Goal: Task Accomplishment & Management: Use online tool/utility

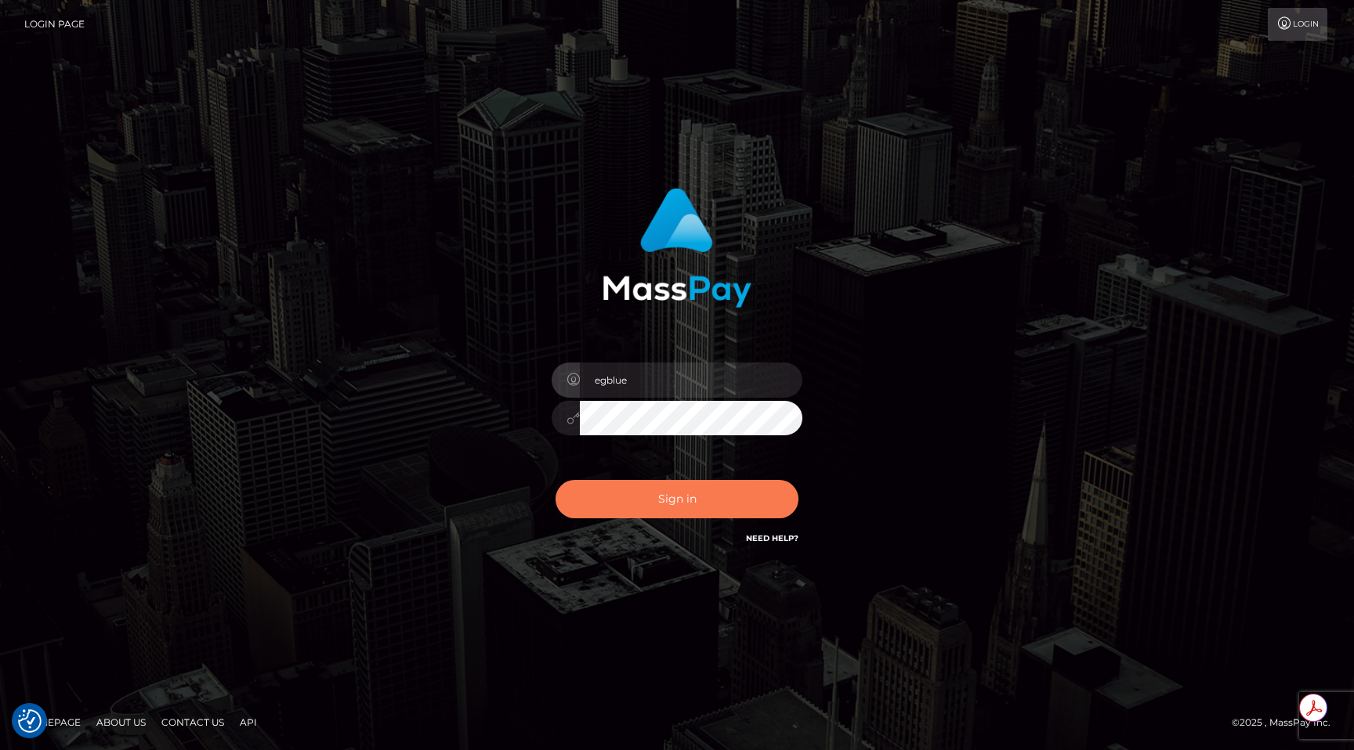
click at [693, 512] on button "Sign in" at bounding box center [676, 499] width 243 height 38
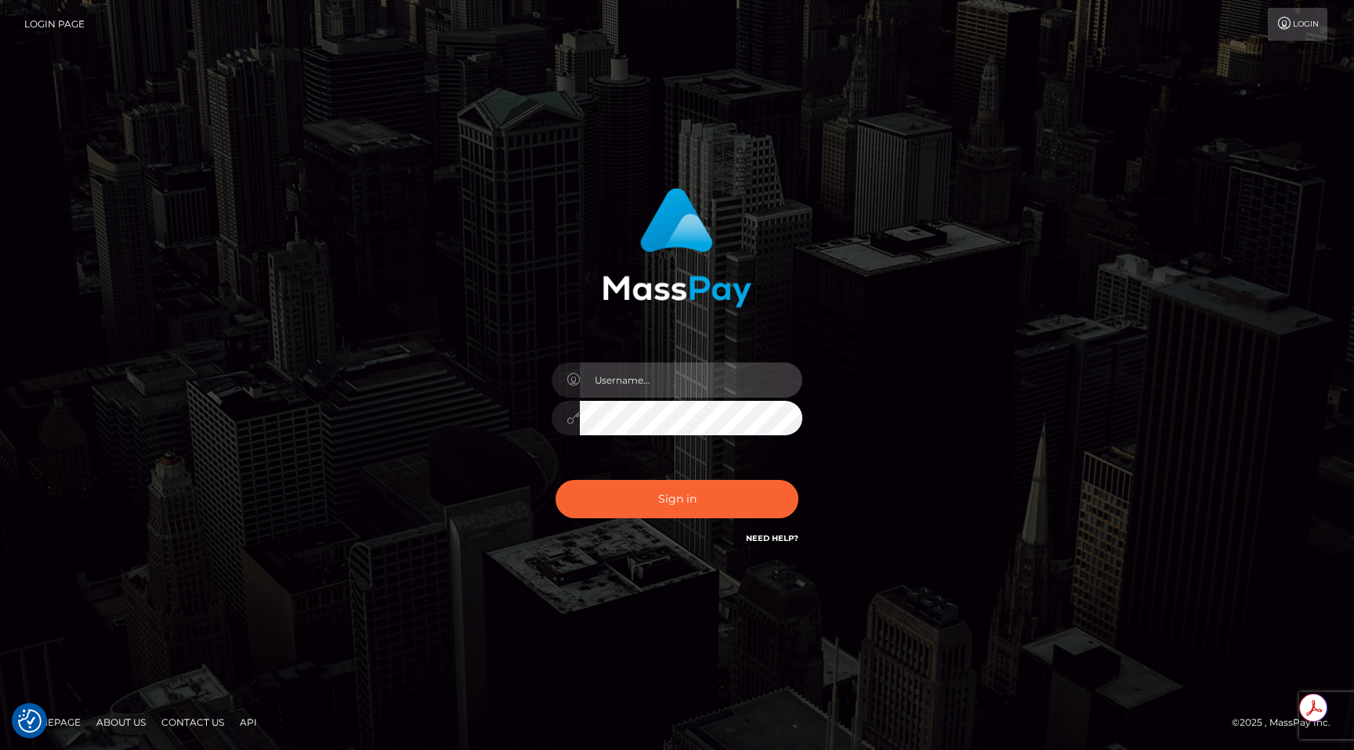
type input "egblue"
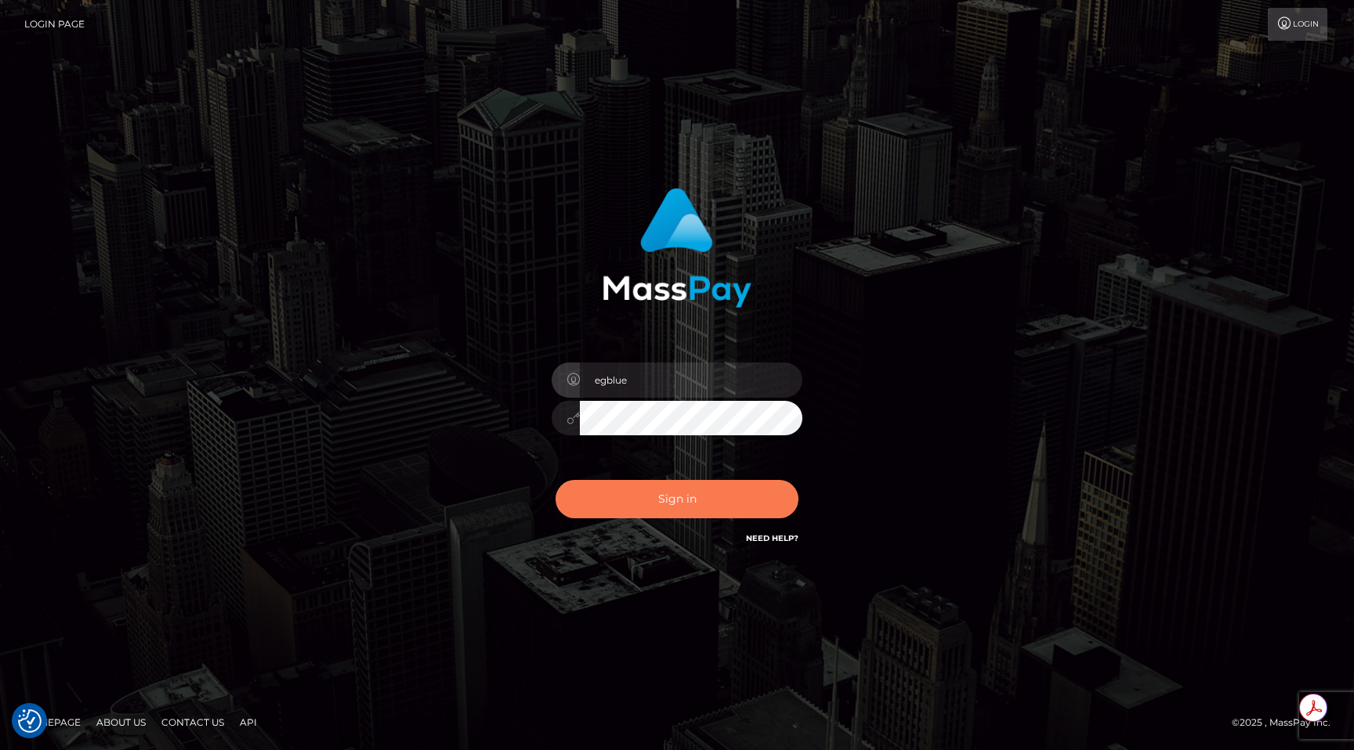
click at [693, 512] on button "Sign in" at bounding box center [676, 499] width 243 height 38
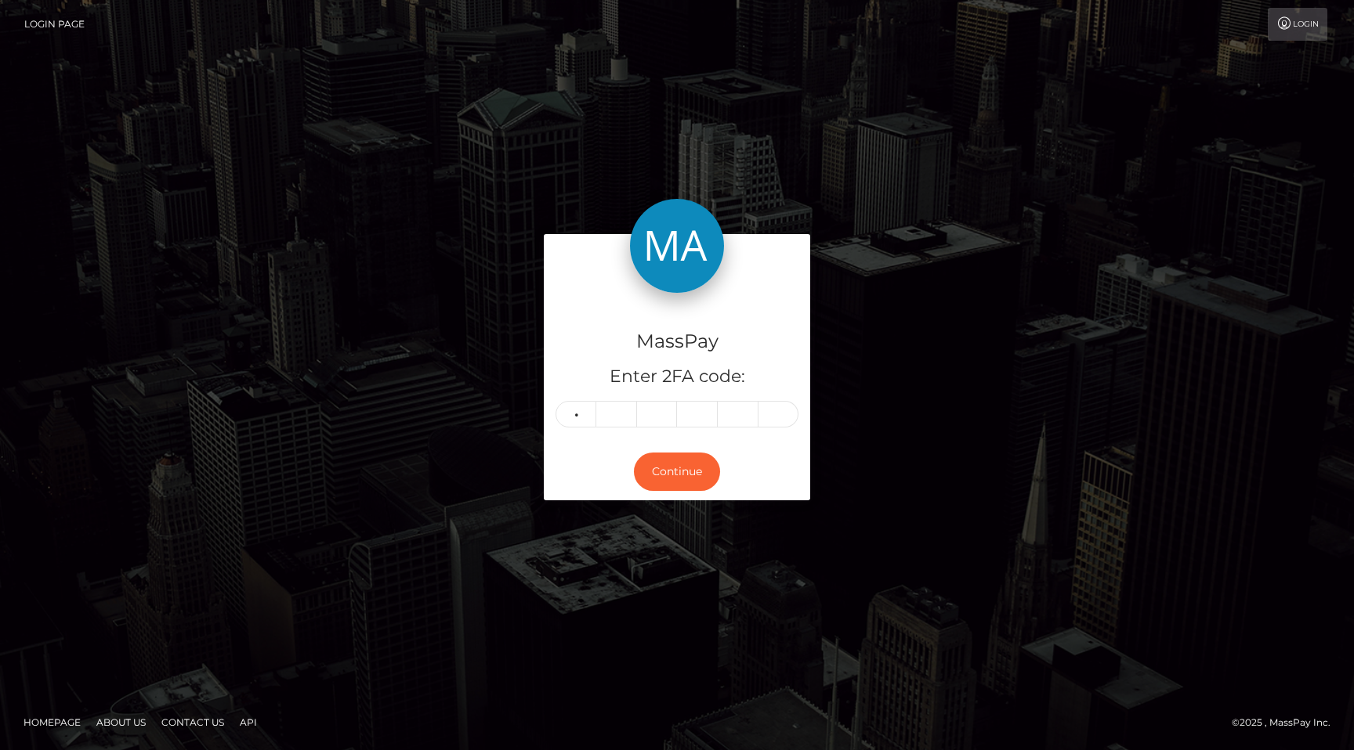
type input "5"
type input "4"
type input "8"
type input "9"
type input "5"
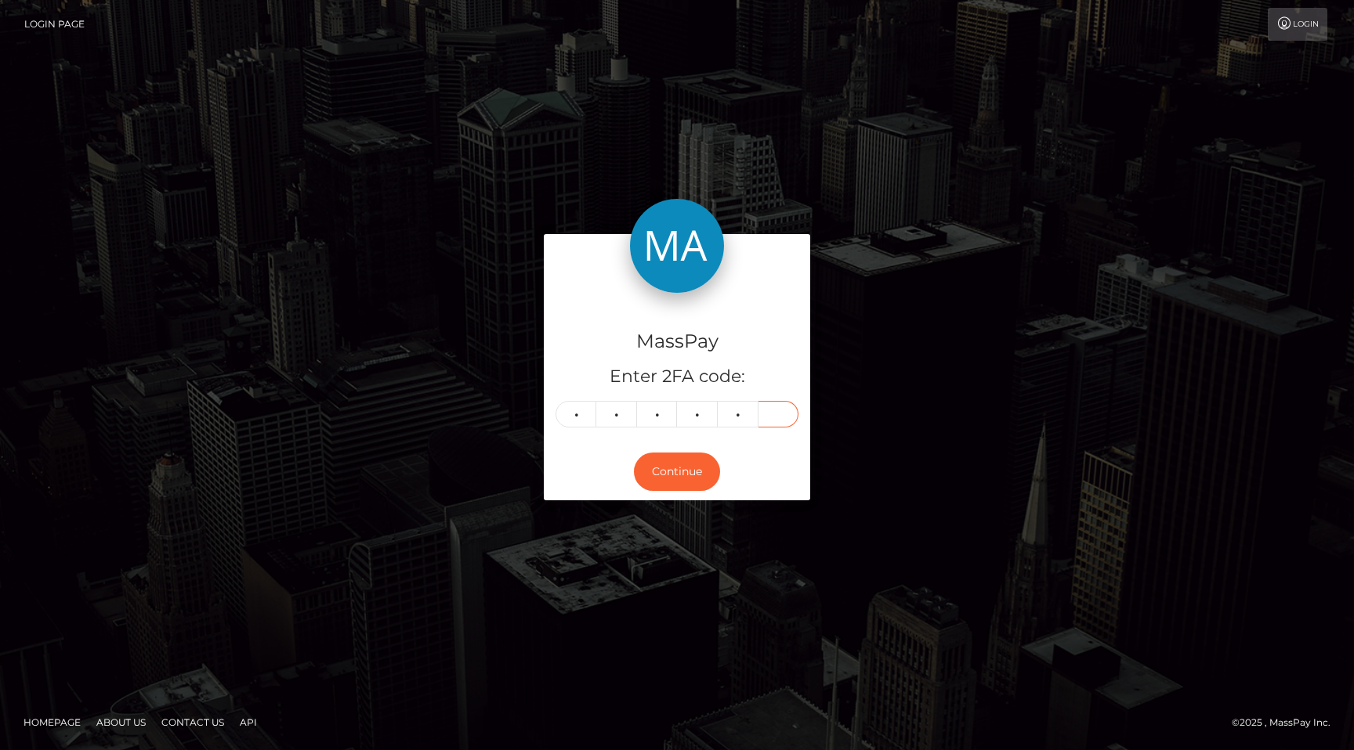
type input "8"
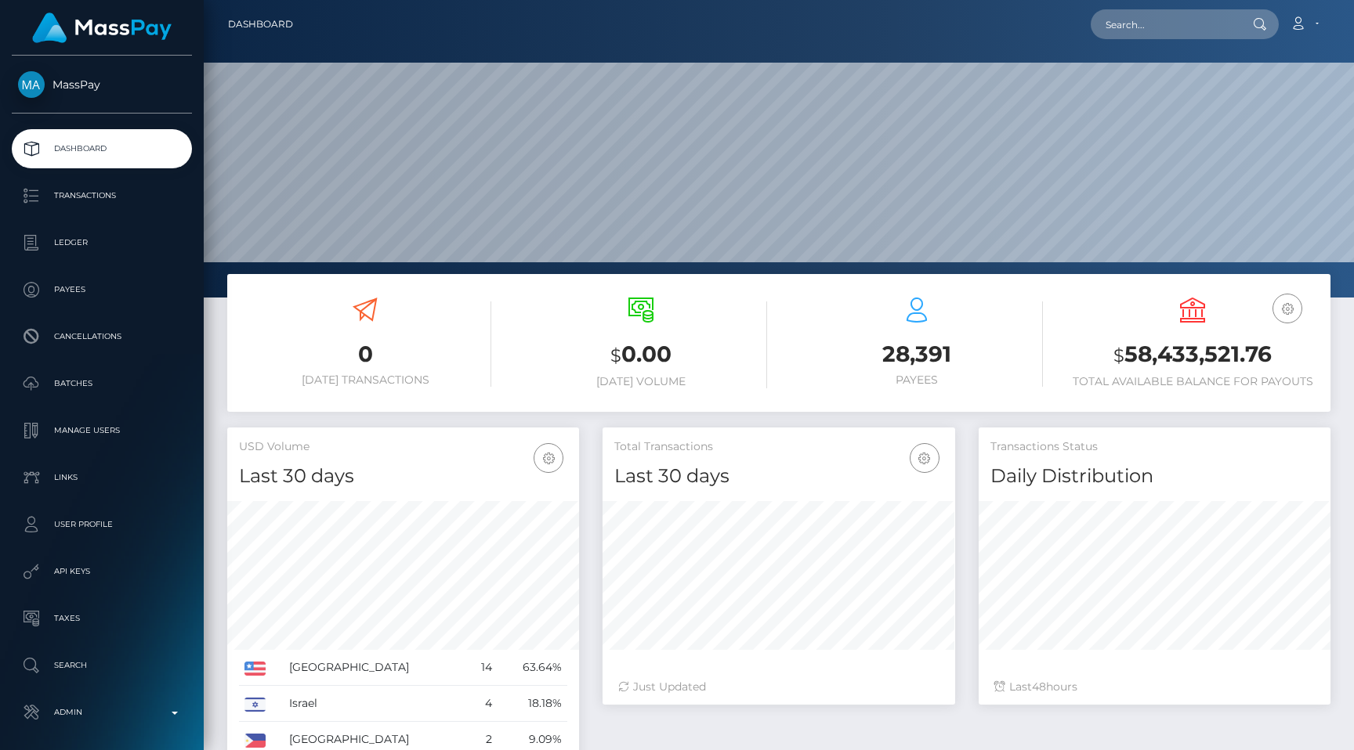
scroll to position [277, 352]
click at [1184, 16] on input "text" at bounding box center [1163, 24] width 147 height 30
paste input "Glorine Mwangale Matati"
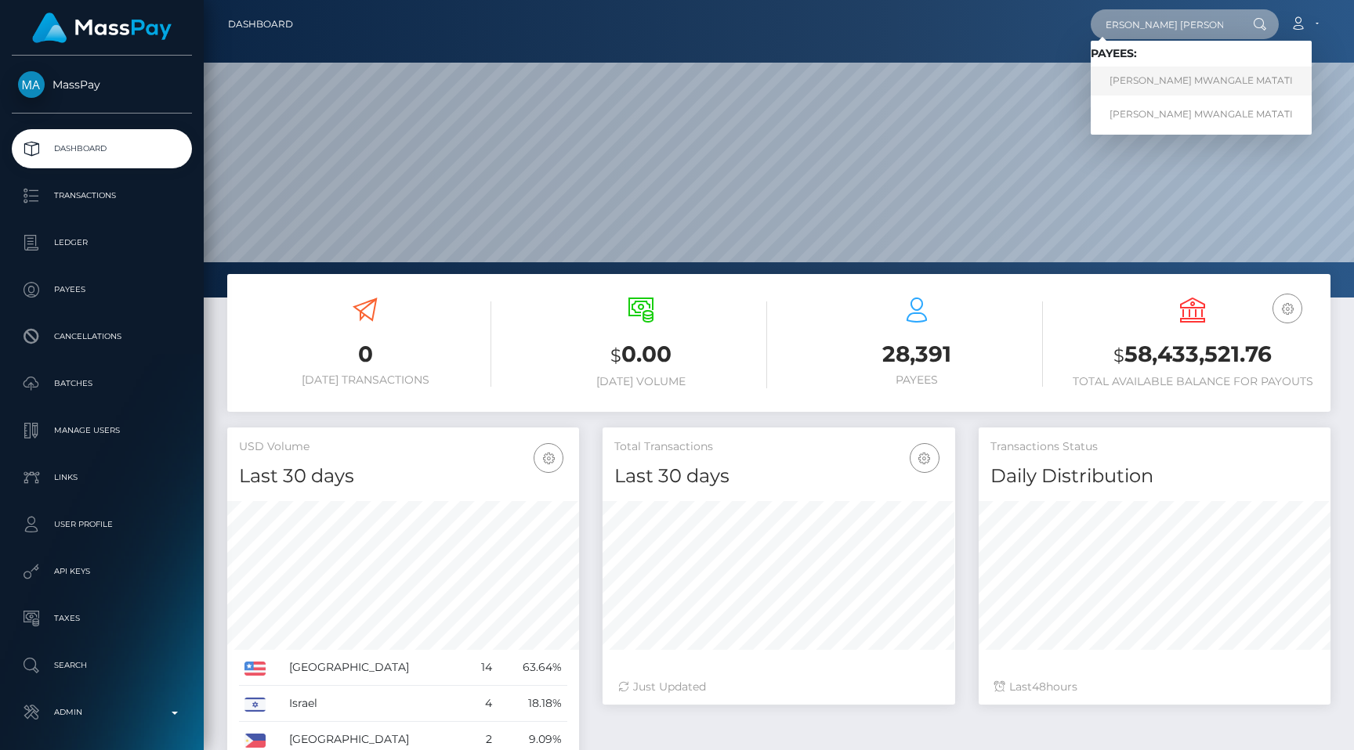
type input "Glorine Mwangale Matati"
click at [1170, 92] on link "GLORINE MWANGALE MATATI" at bounding box center [1200, 81] width 221 height 29
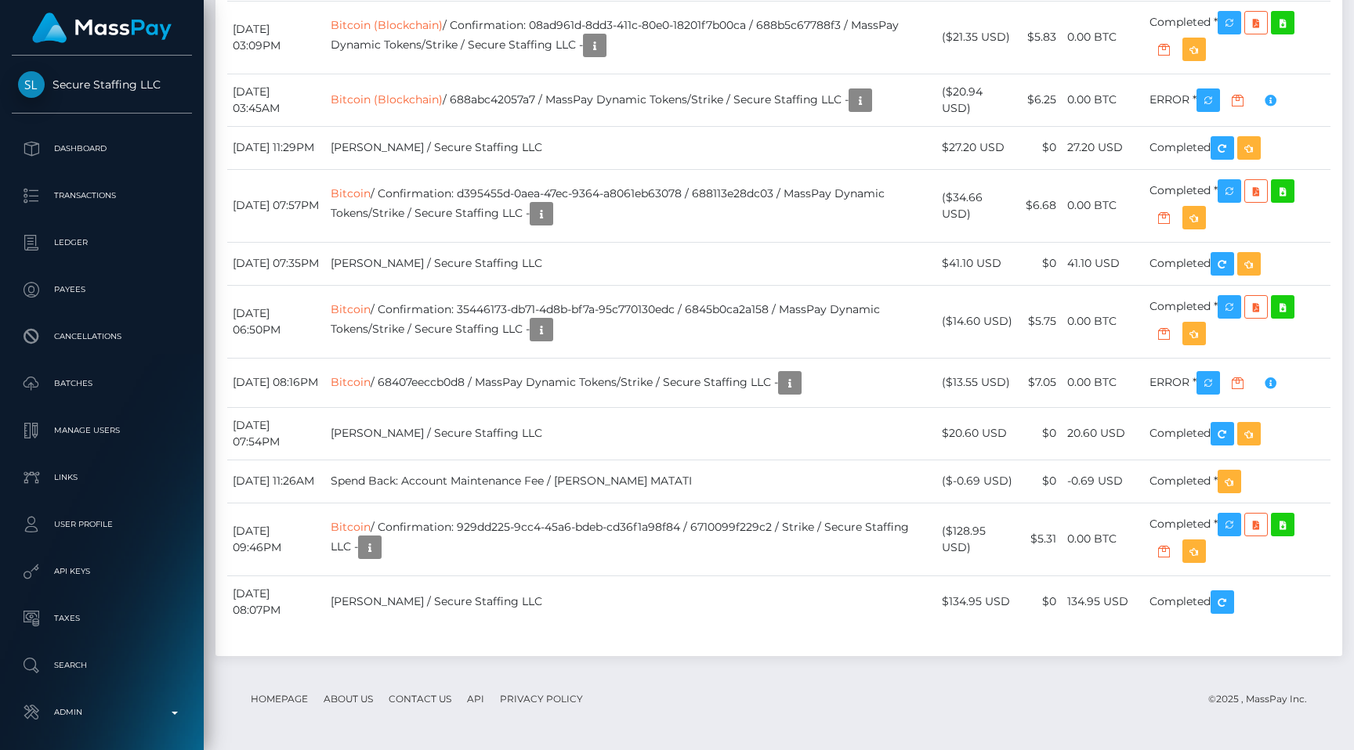
scroll to position [5595, 0]
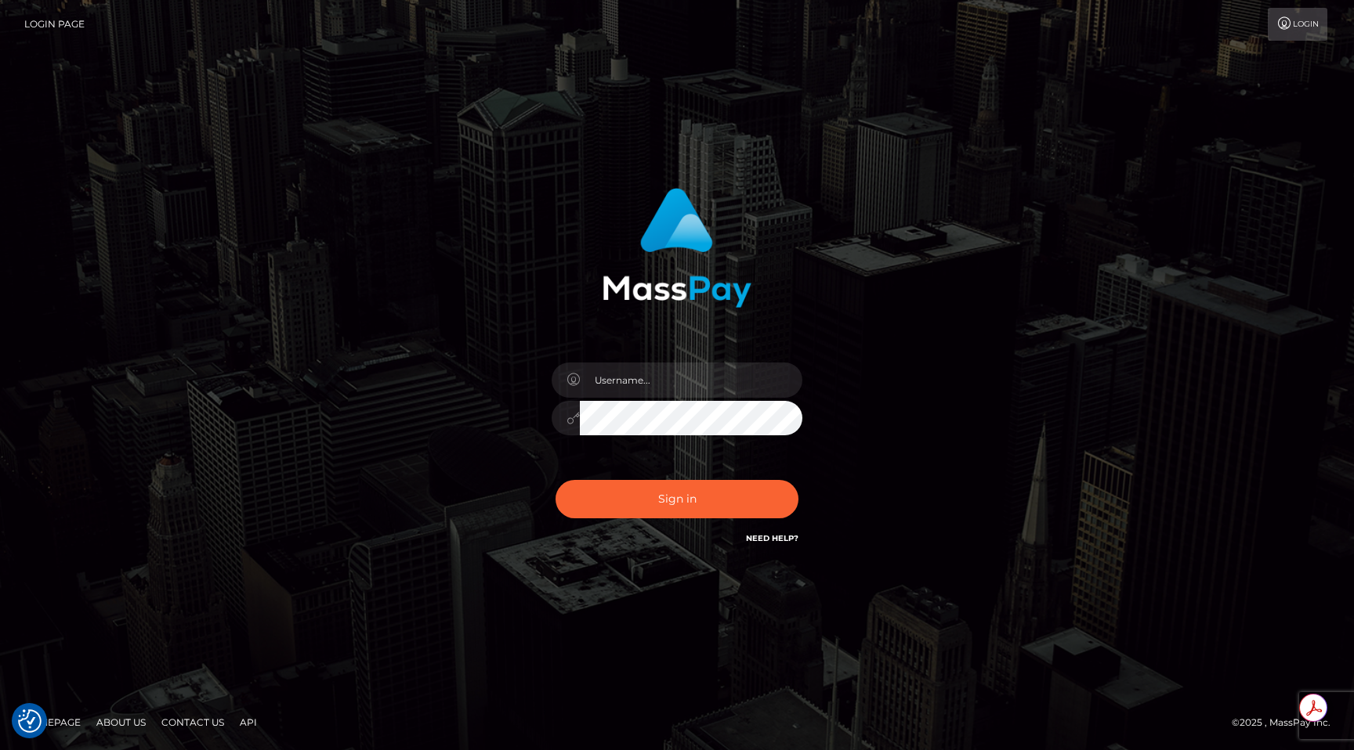
type input "egblue"
click at [688, 490] on button "Sign in" at bounding box center [676, 499] width 243 height 38
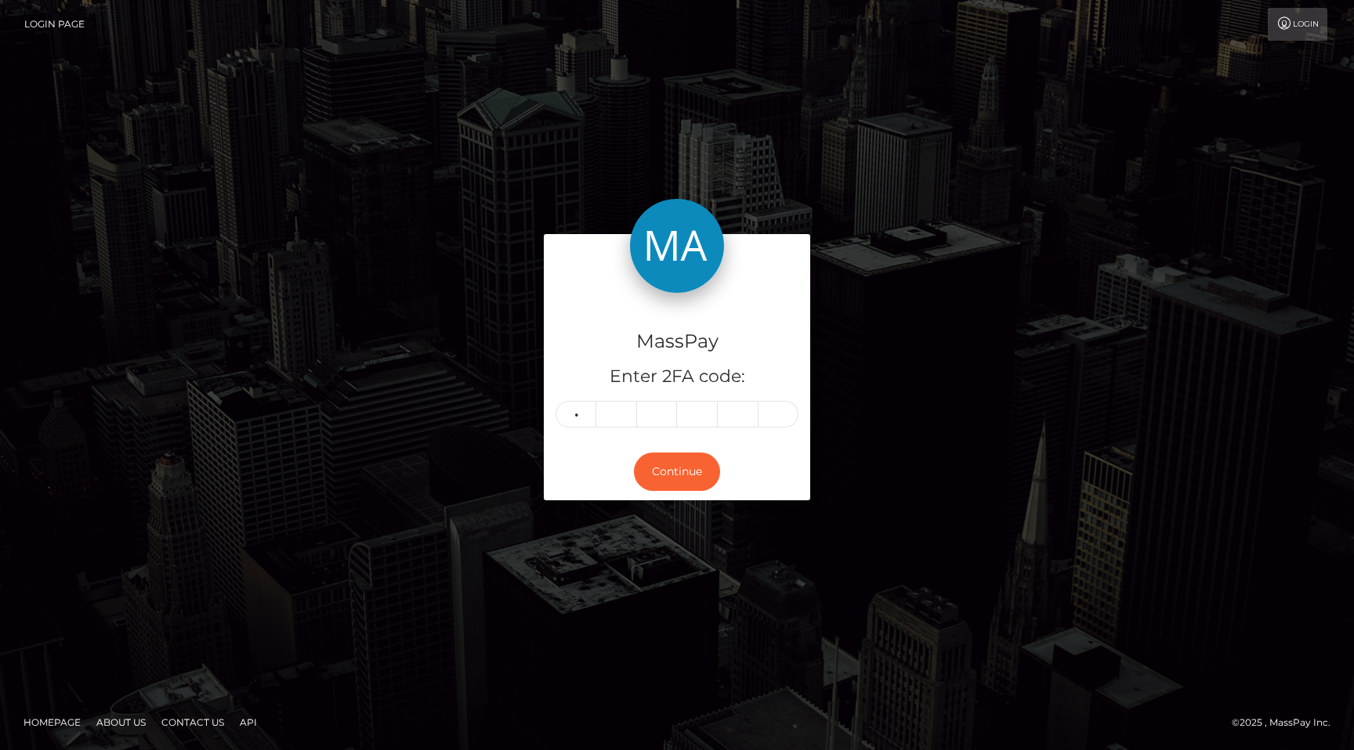
type input "1"
type input "0"
type input "8"
type input "5"
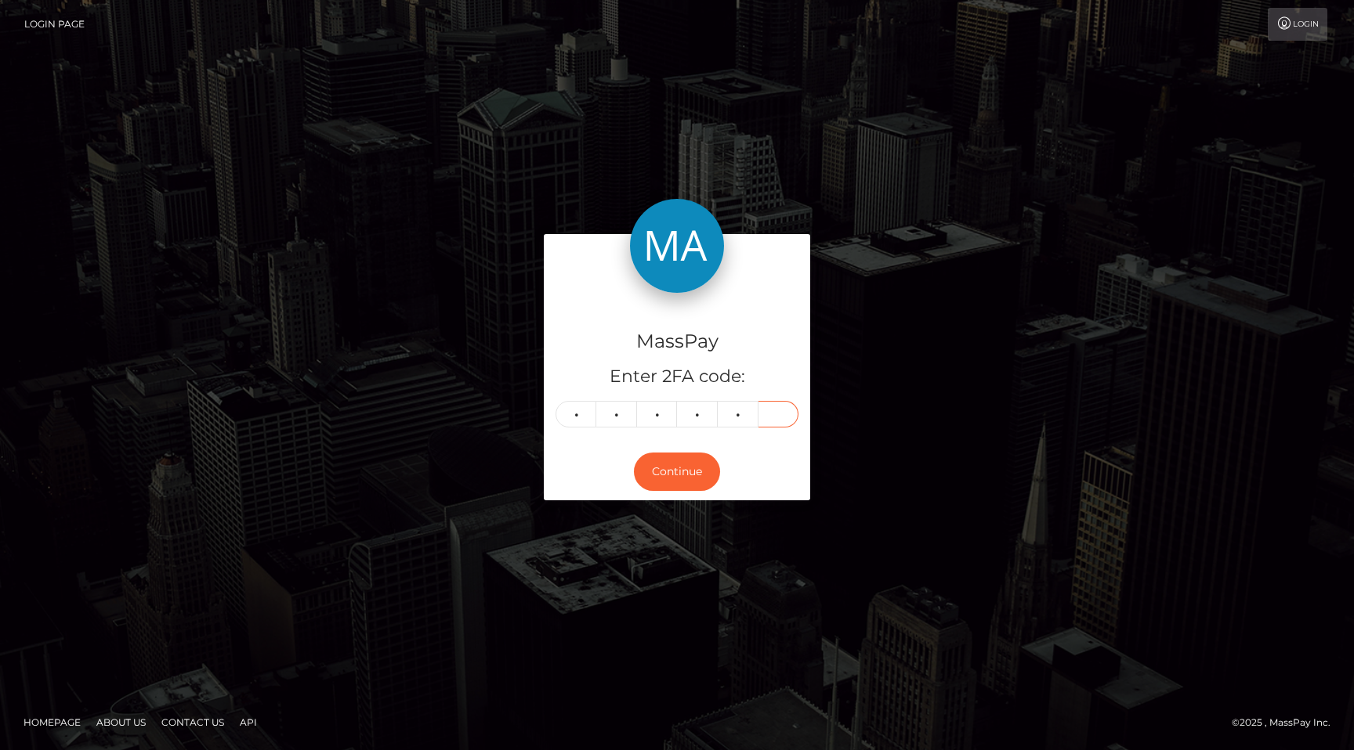
type input "9"
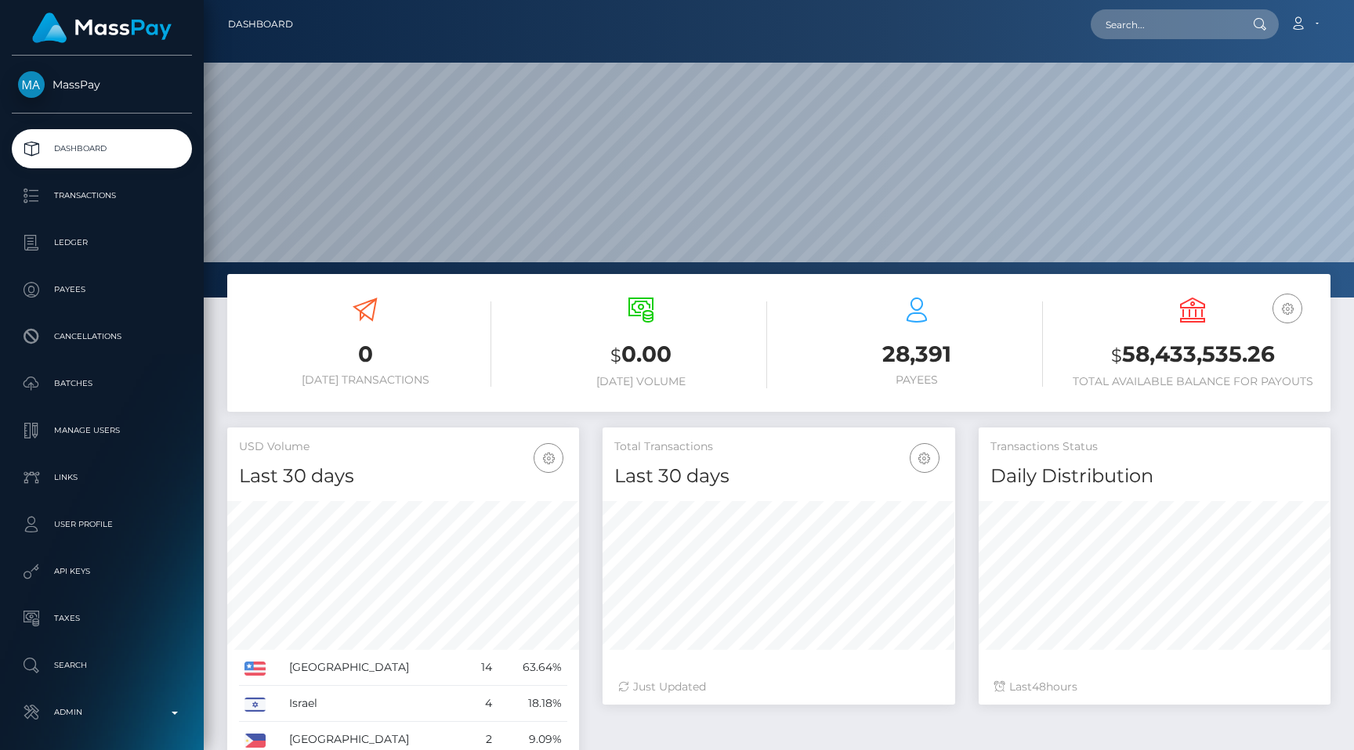
scroll to position [277, 352]
click at [1168, 24] on input "text" at bounding box center [1163, 24] width 147 height 30
paste input "poact_HyDuoy6d04Ug"
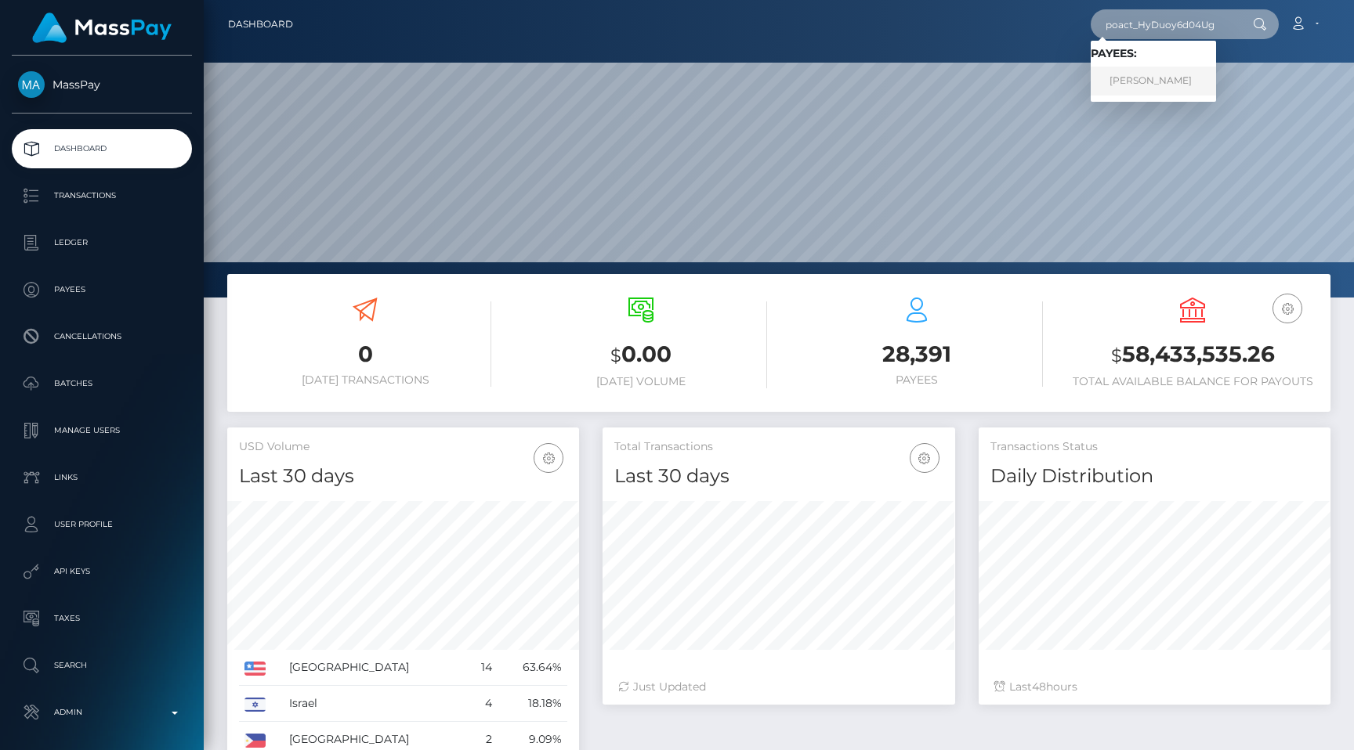
type input "poact_HyDuoy6d04Ug"
click at [1171, 78] on link "Ali Raza" at bounding box center [1152, 81] width 125 height 29
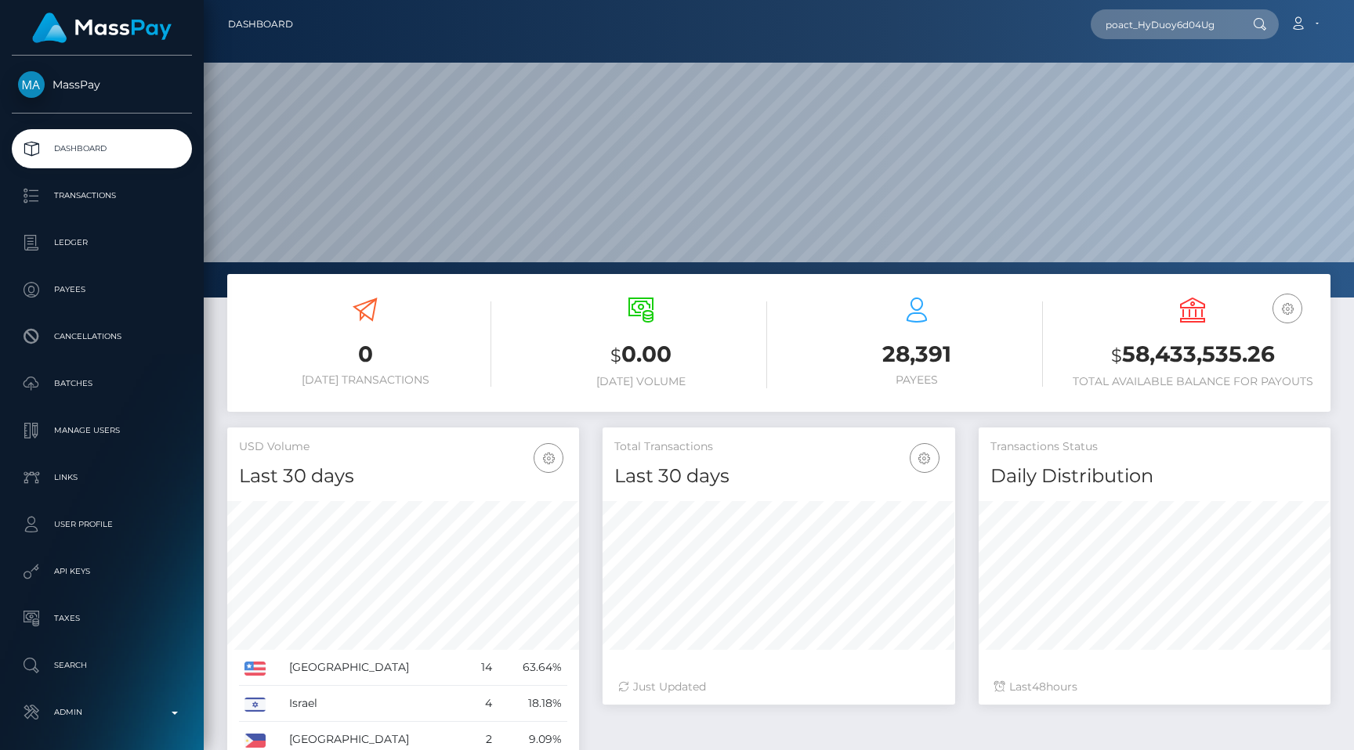
scroll to position [0, 0]
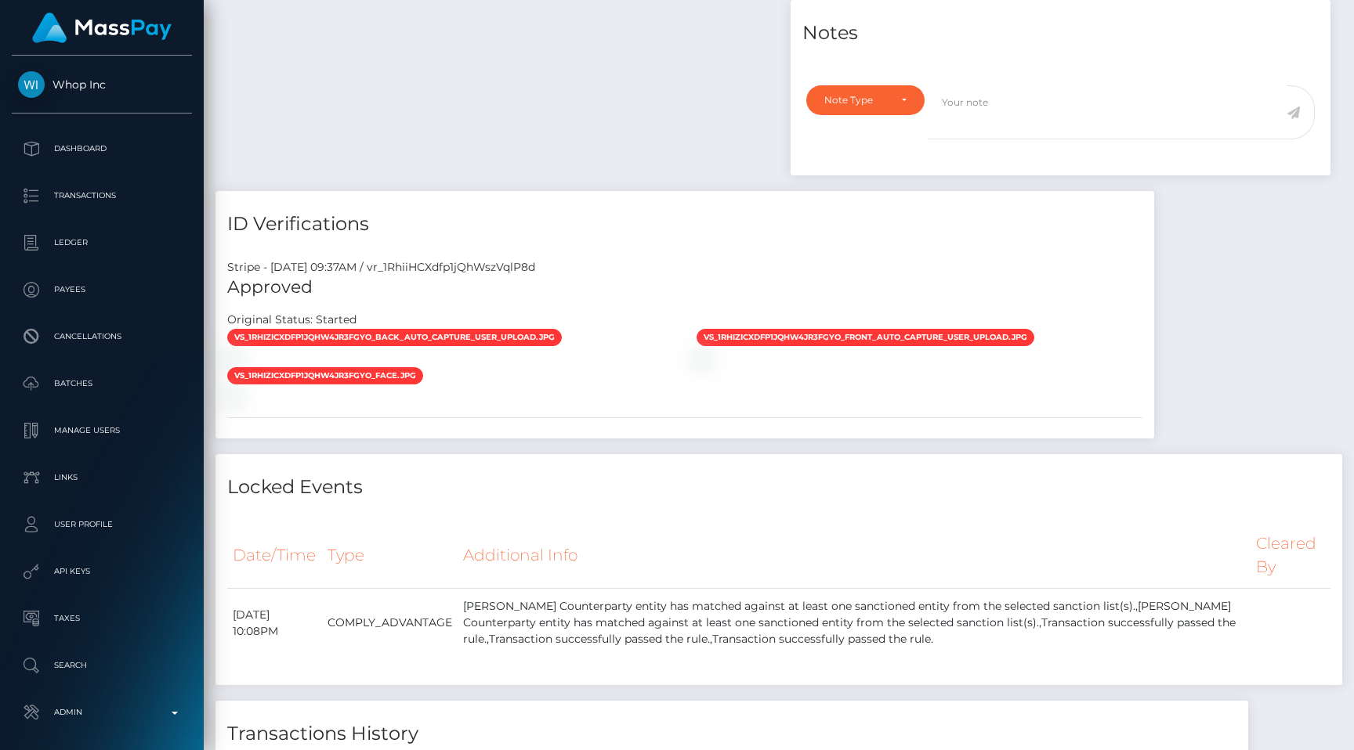
scroll to position [188, 352]
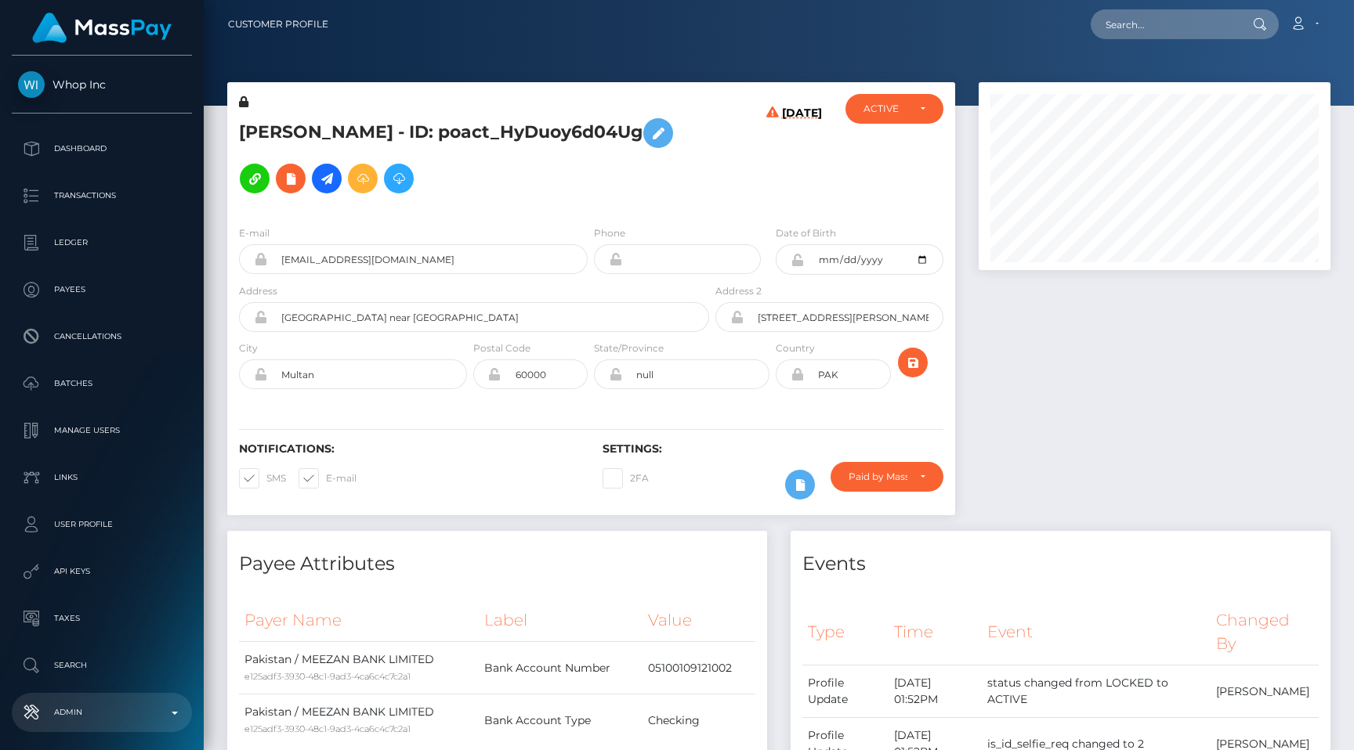
click at [146, 702] on p "Admin" at bounding box center [102, 713] width 168 height 24
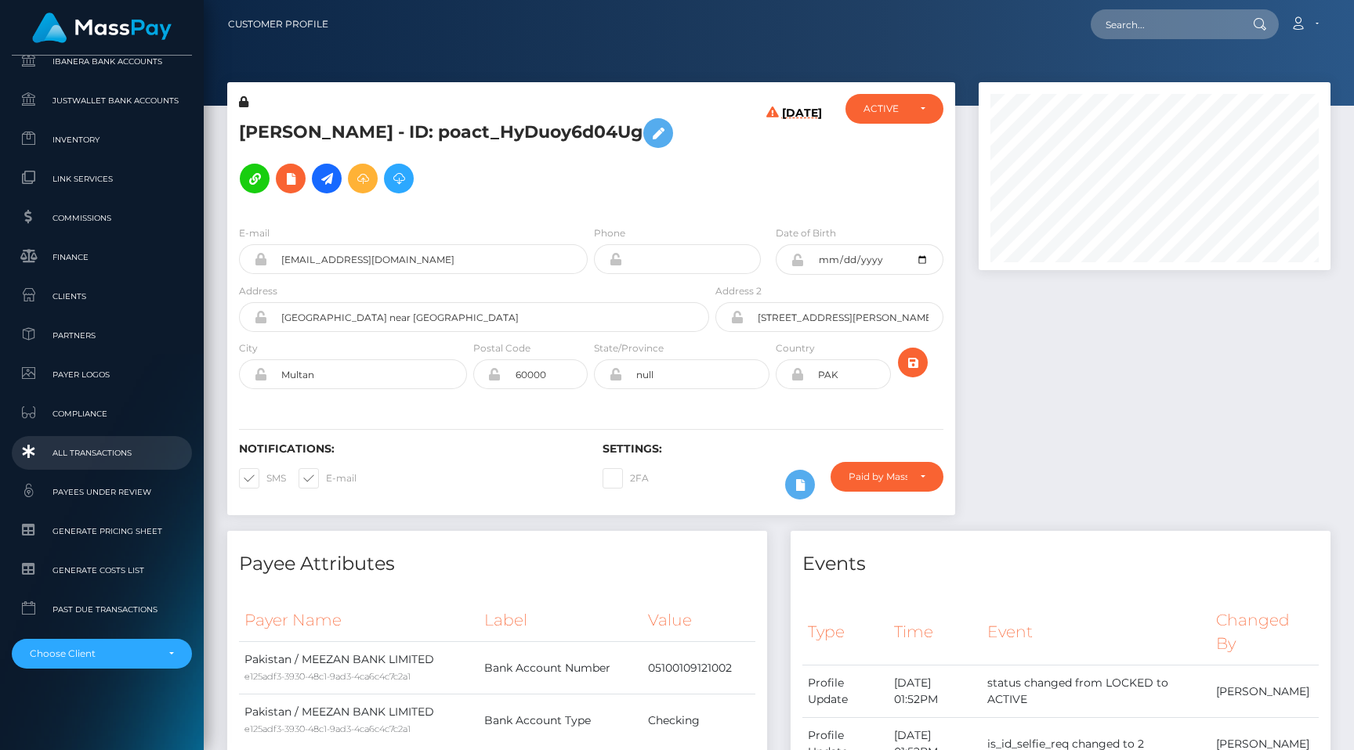
click at [104, 455] on span "All Transactions" at bounding box center [102, 453] width 168 height 18
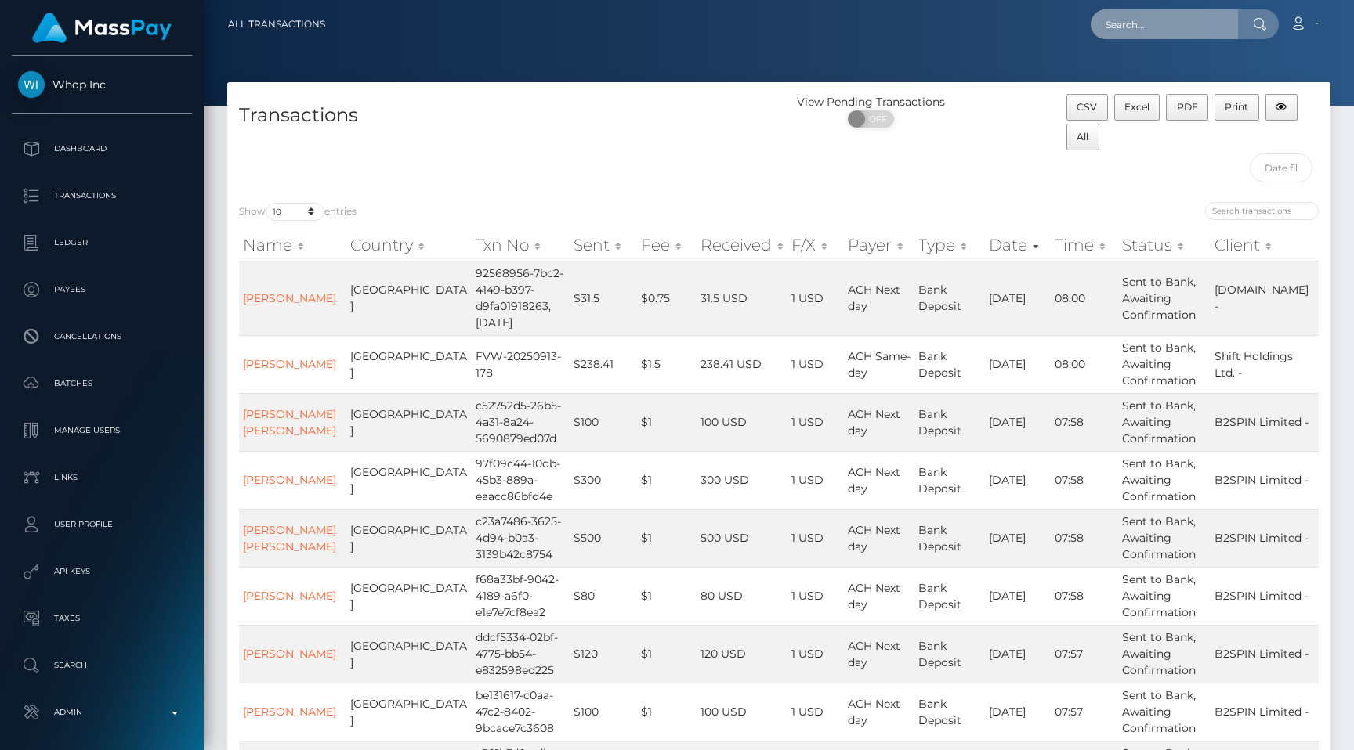
click at [1173, 27] on input "text" at bounding box center [1163, 24] width 147 height 30
paste input "pout_9YD1iIOzN4wP3"
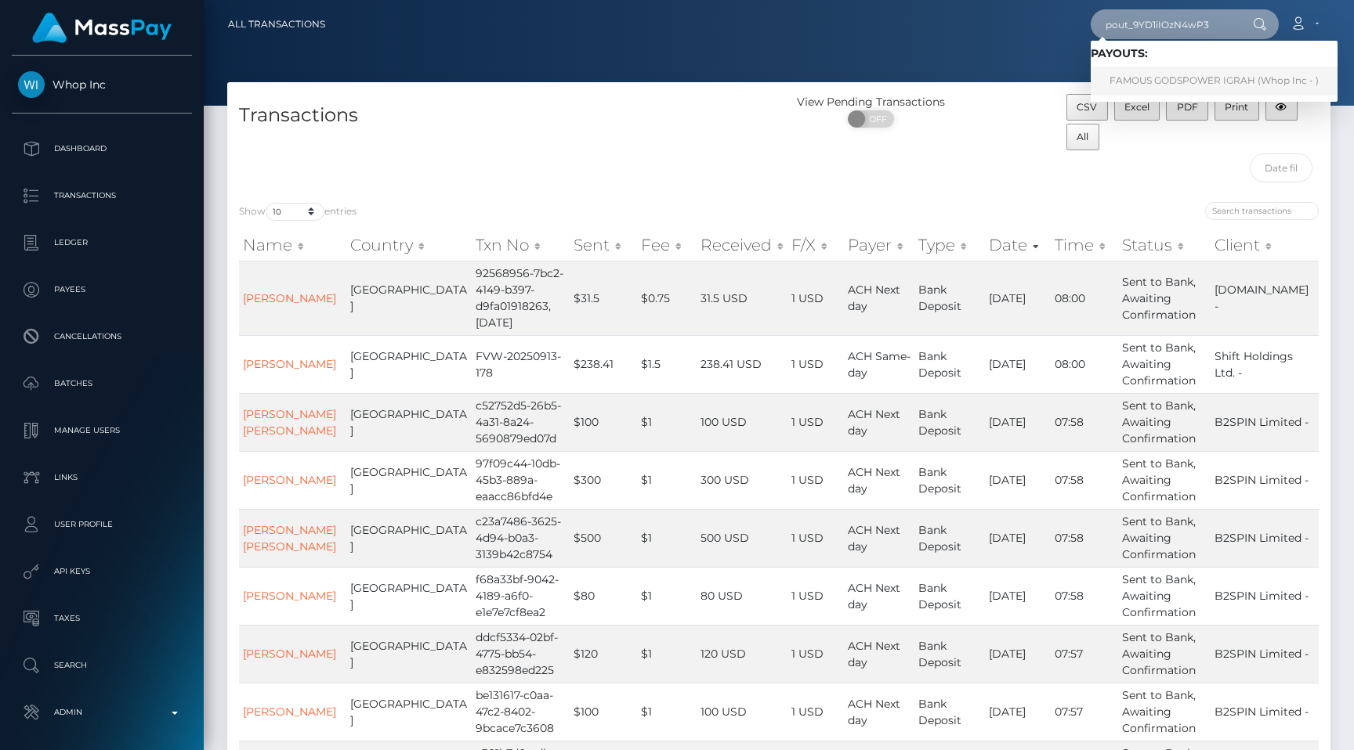
type input "pout_9YD1iIOzN4wP3"
click at [1170, 80] on link "FAMOUS GODSPOWER IGRAH (Whop Inc - )" at bounding box center [1213, 81] width 247 height 29
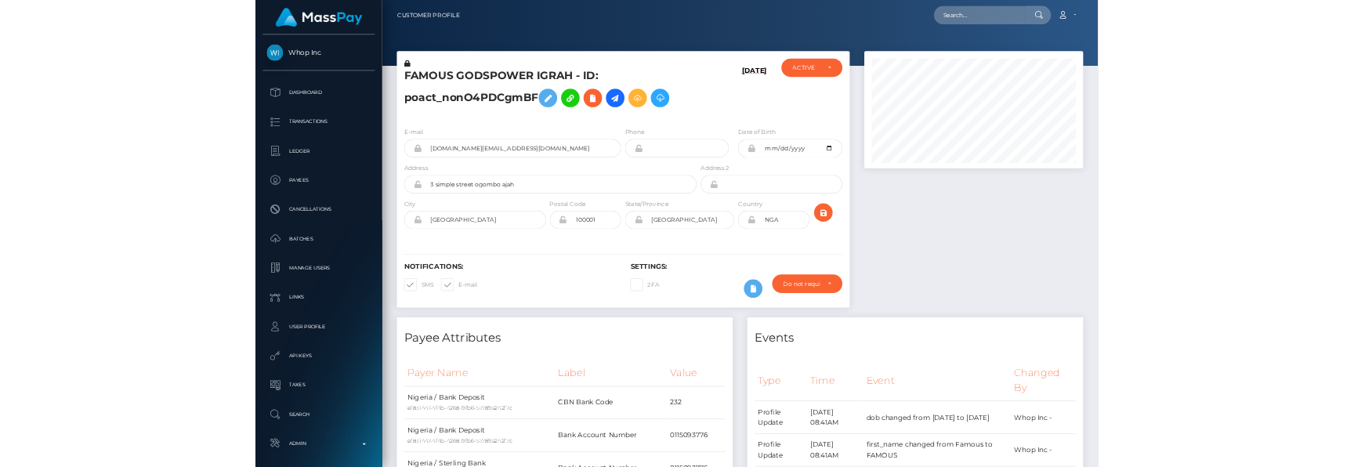
scroll to position [3385, 0]
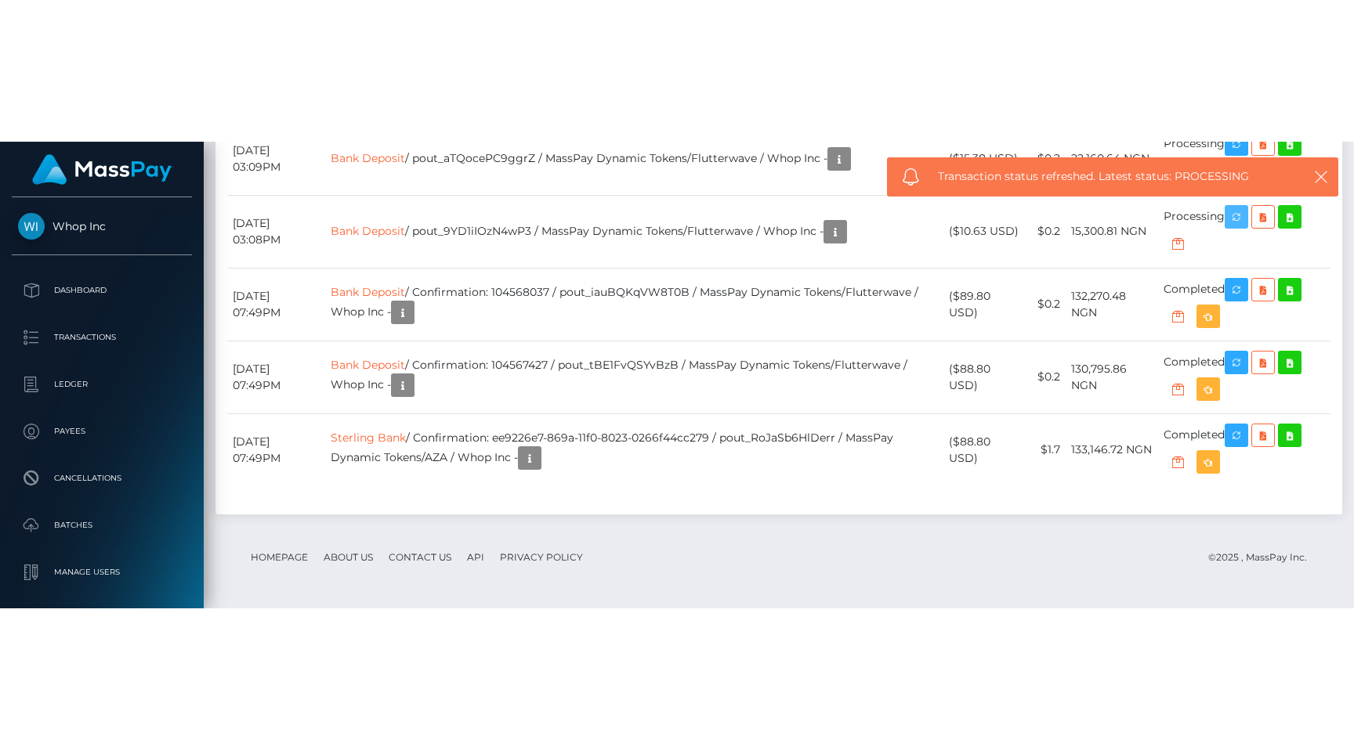
scroll to position [3387, 0]
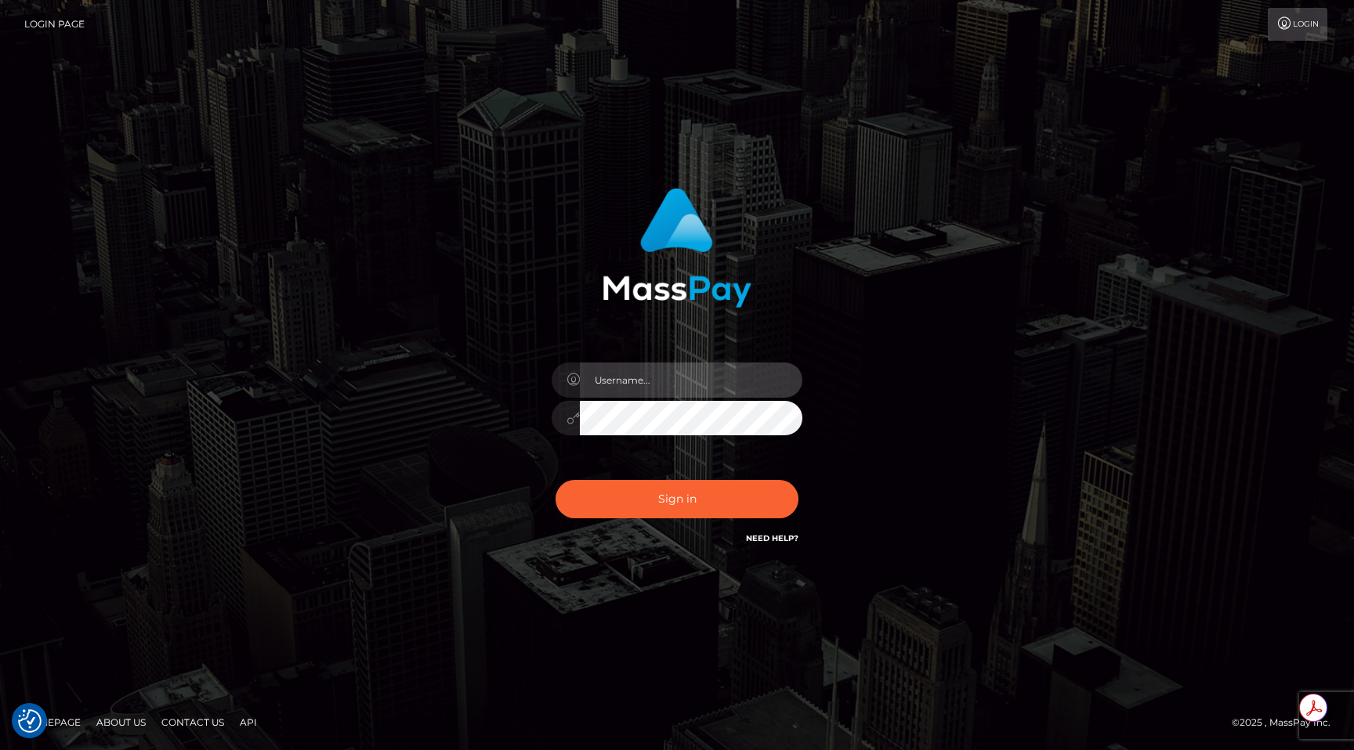
type input "egblue"
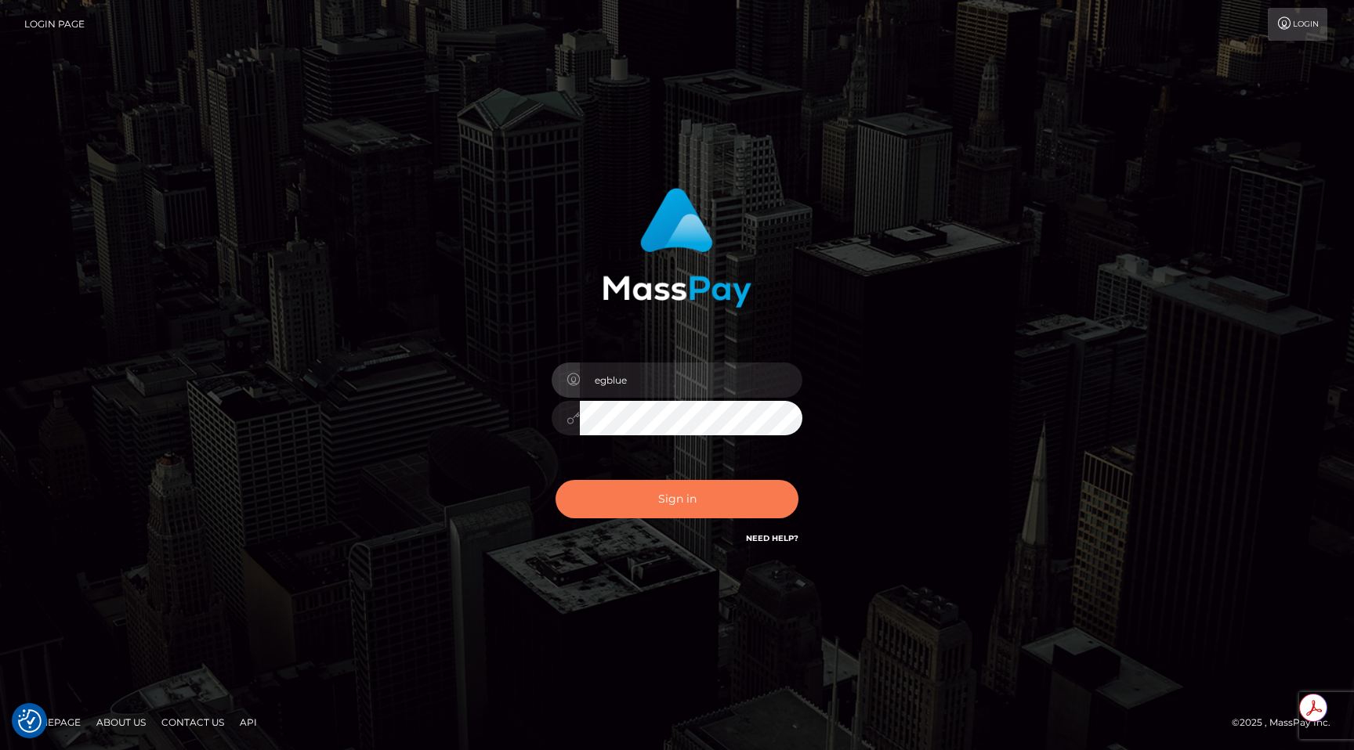
click at [646, 487] on button "Sign in" at bounding box center [676, 499] width 243 height 38
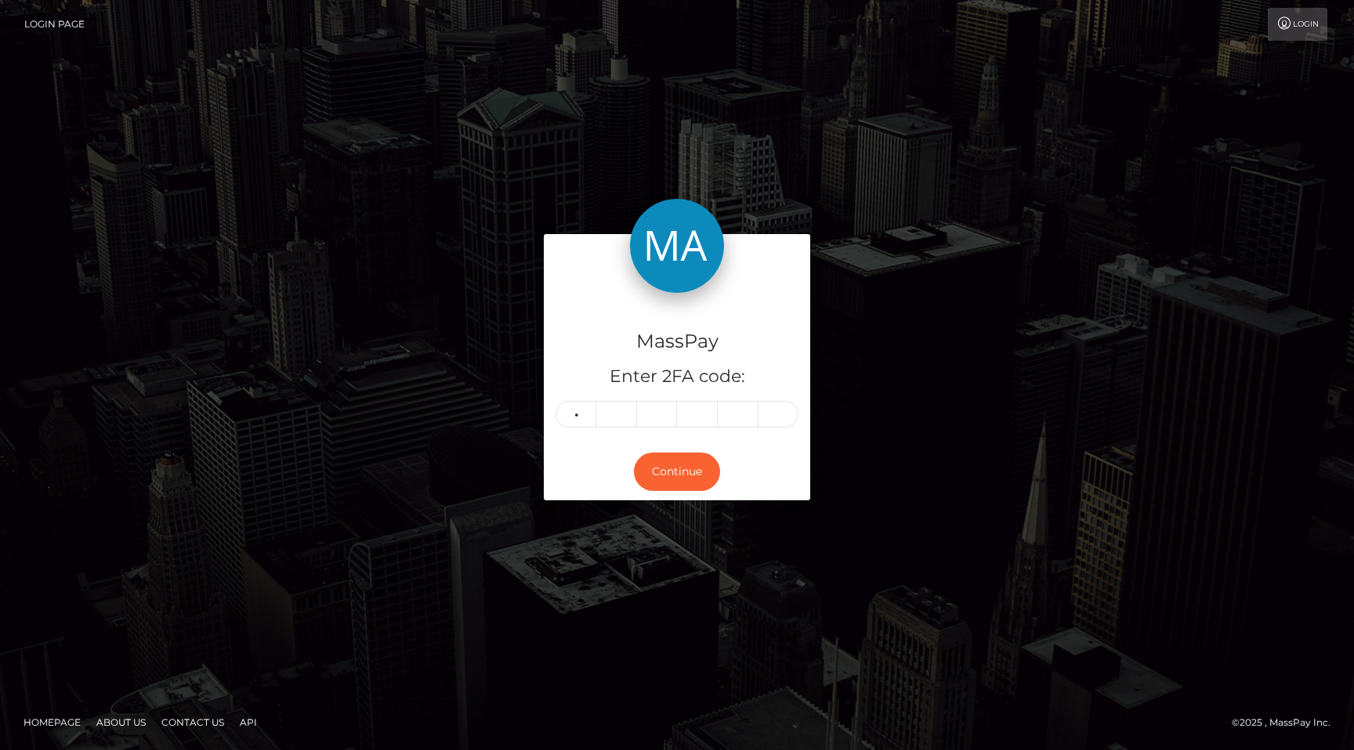
type input "7"
type input "0"
type input "4"
type input "2"
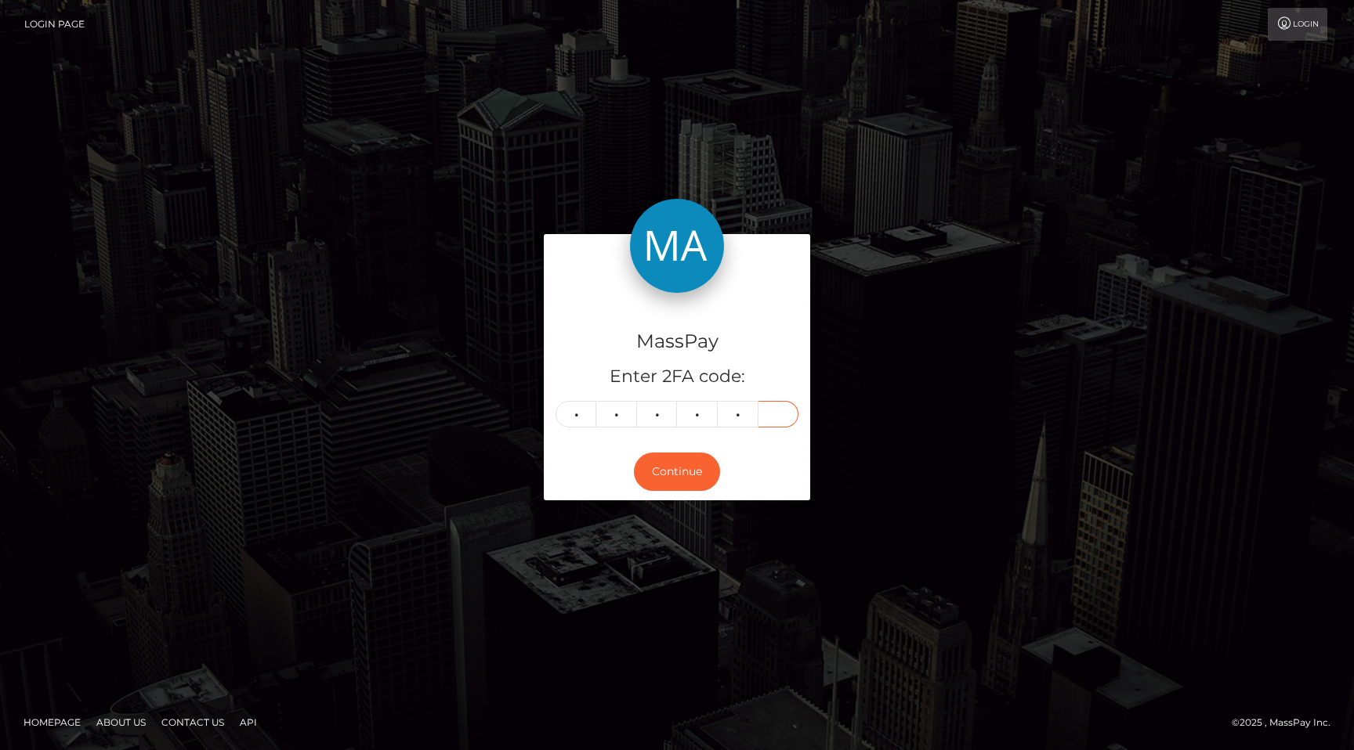
type input "8"
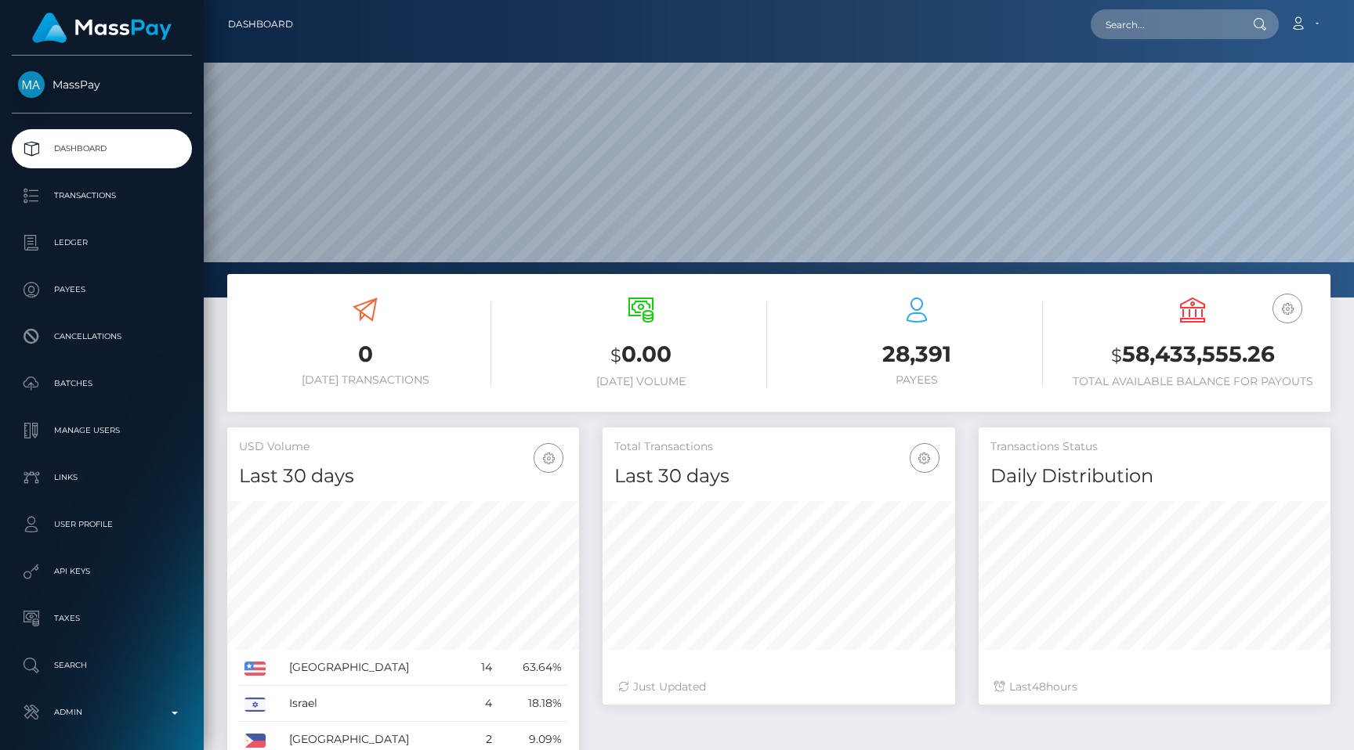
scroll to position [277, 352]
click at [1177, 35] on input "text" at bounding box center [1163, 24] width 147 height 30
paste input "5917e48c-d74b-42fc-b2b6-d9f62b256986,2025-09-13"
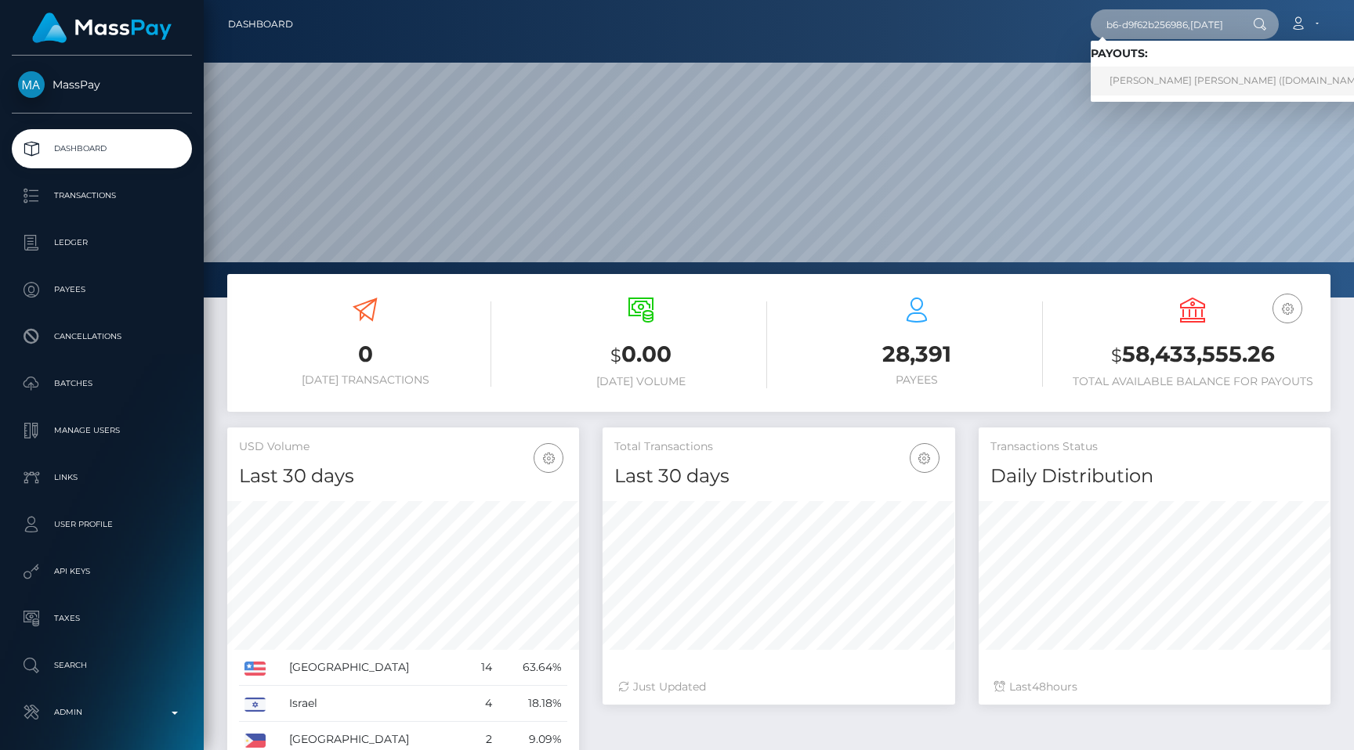
type input "5917e48c-d74b-42fc-b2b6-d9f62b256986,2025-09-13"
click at [1171, 73] on link "ELLIE CARLA WOOD (Unlockt.me - )" at bounding box center [1242, 81] width 305 height 29
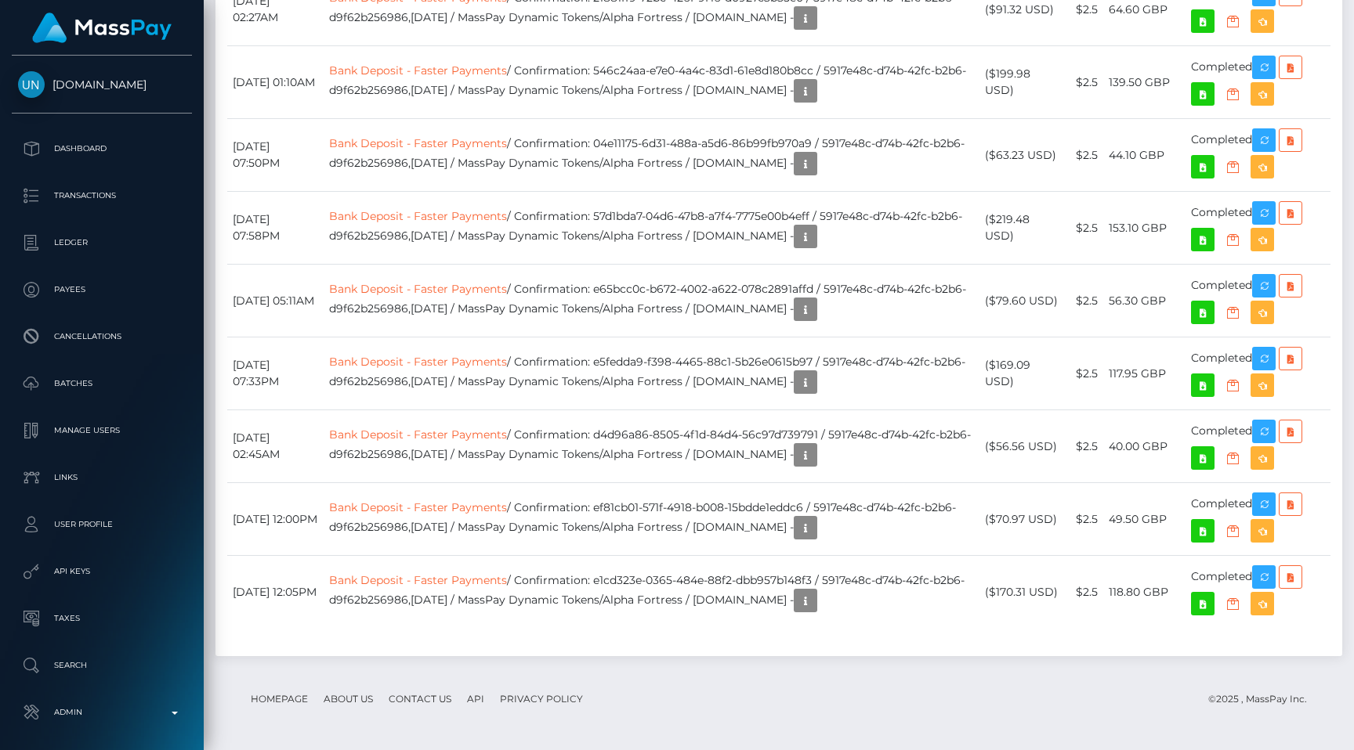
scroll to position [2990, 0]
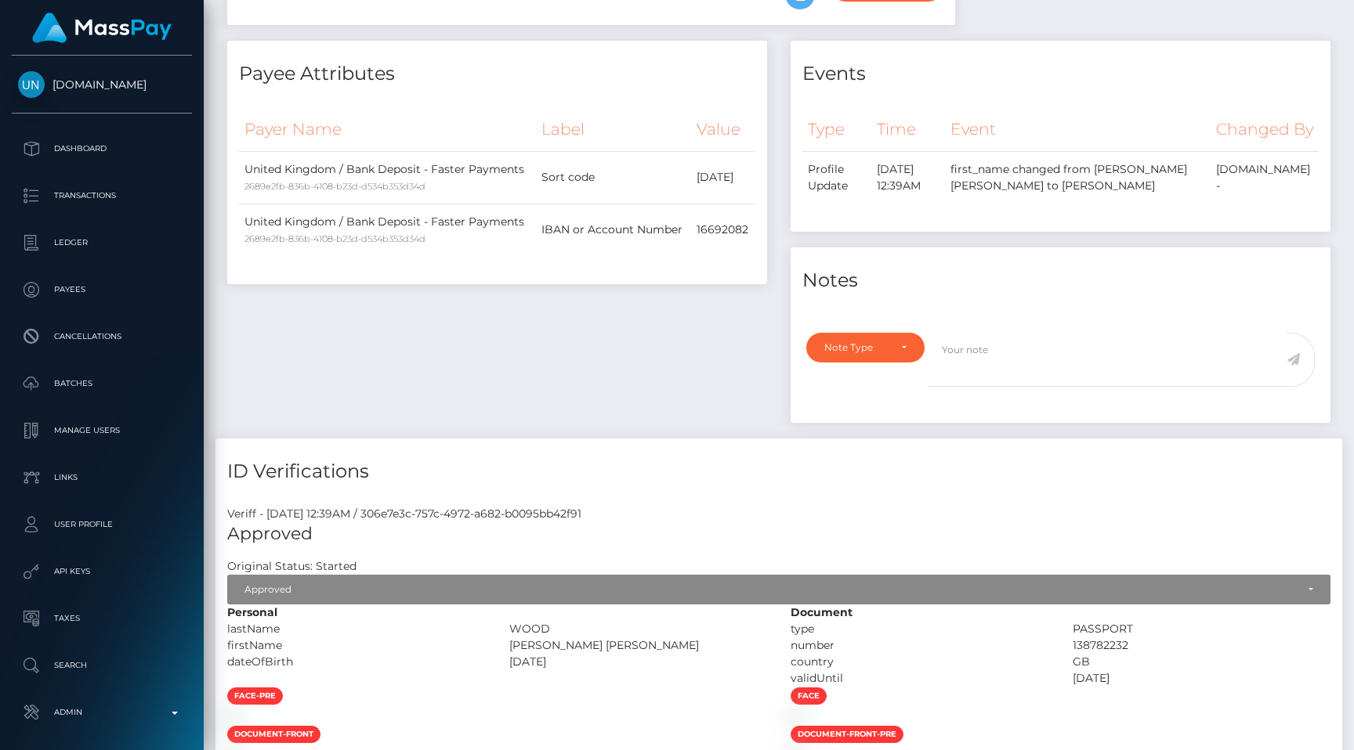
scroll to position [0, 0]
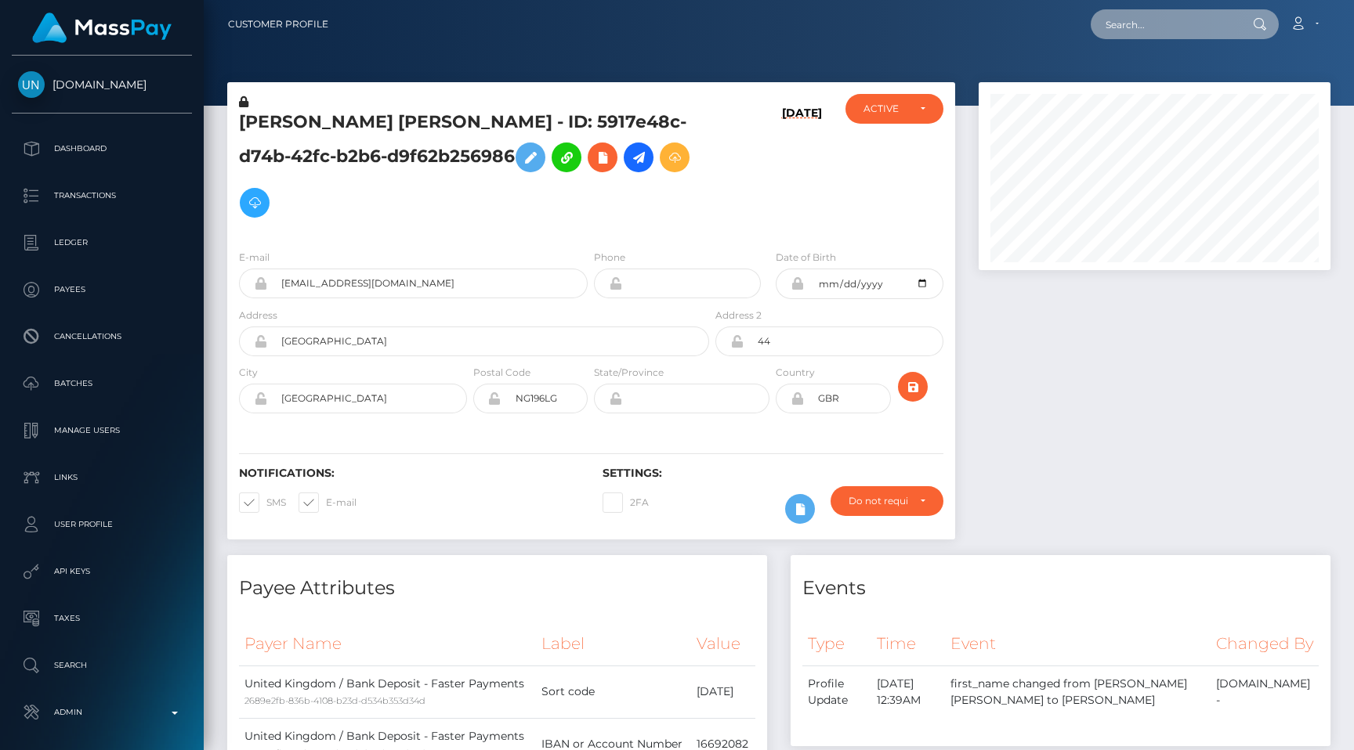
click at [1144, 36] on input "text" at bounding box center [1163, 24] width 147 height 30
paste input "68c2c6e5a70e6"
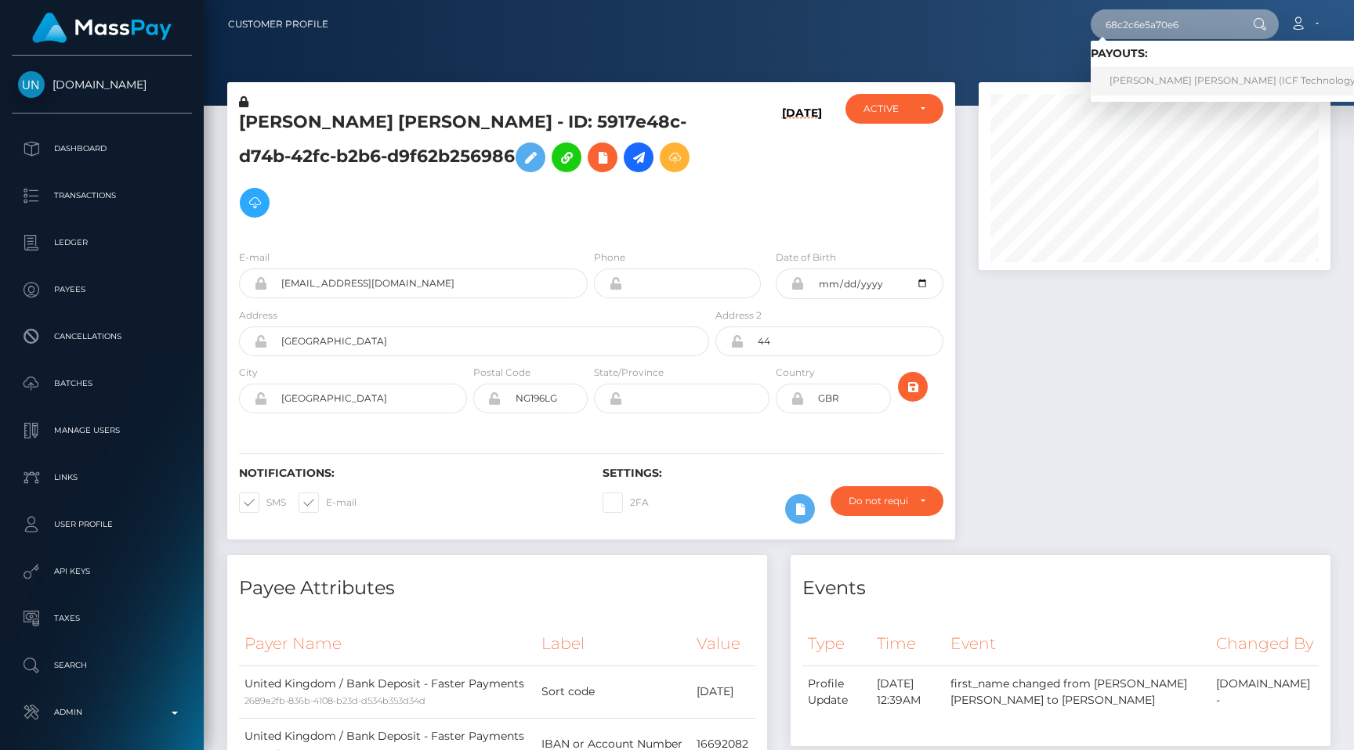
type input "68c2c6e5a70e6"
click at [1158, 68] on link "Tuyet Thi Tran (ICF Technology, Inc. - )" at bounding box center [1248, 81] width 317 height 29
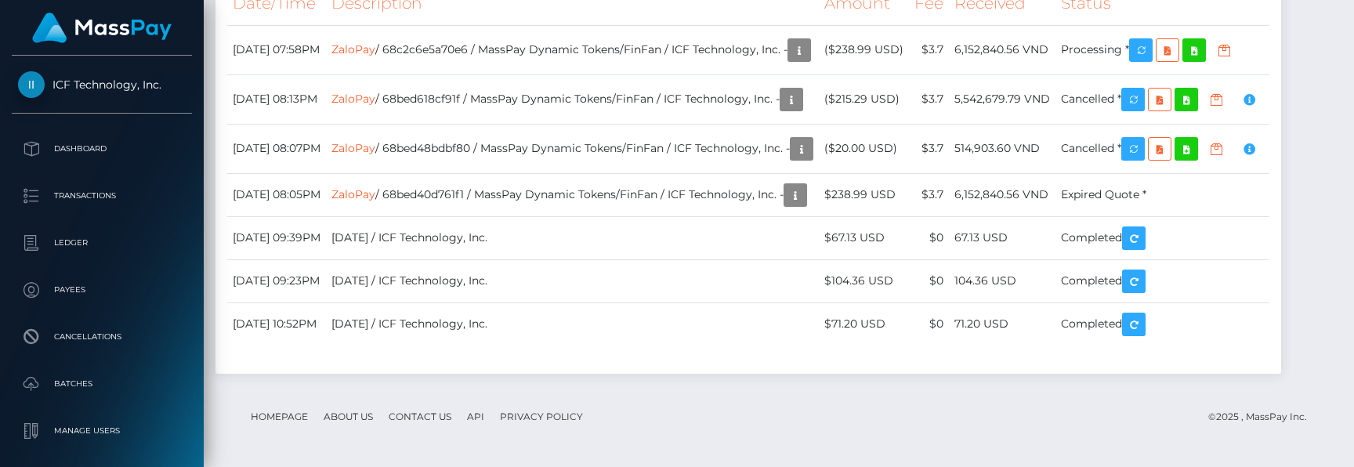
scroll to position [4085, 0]
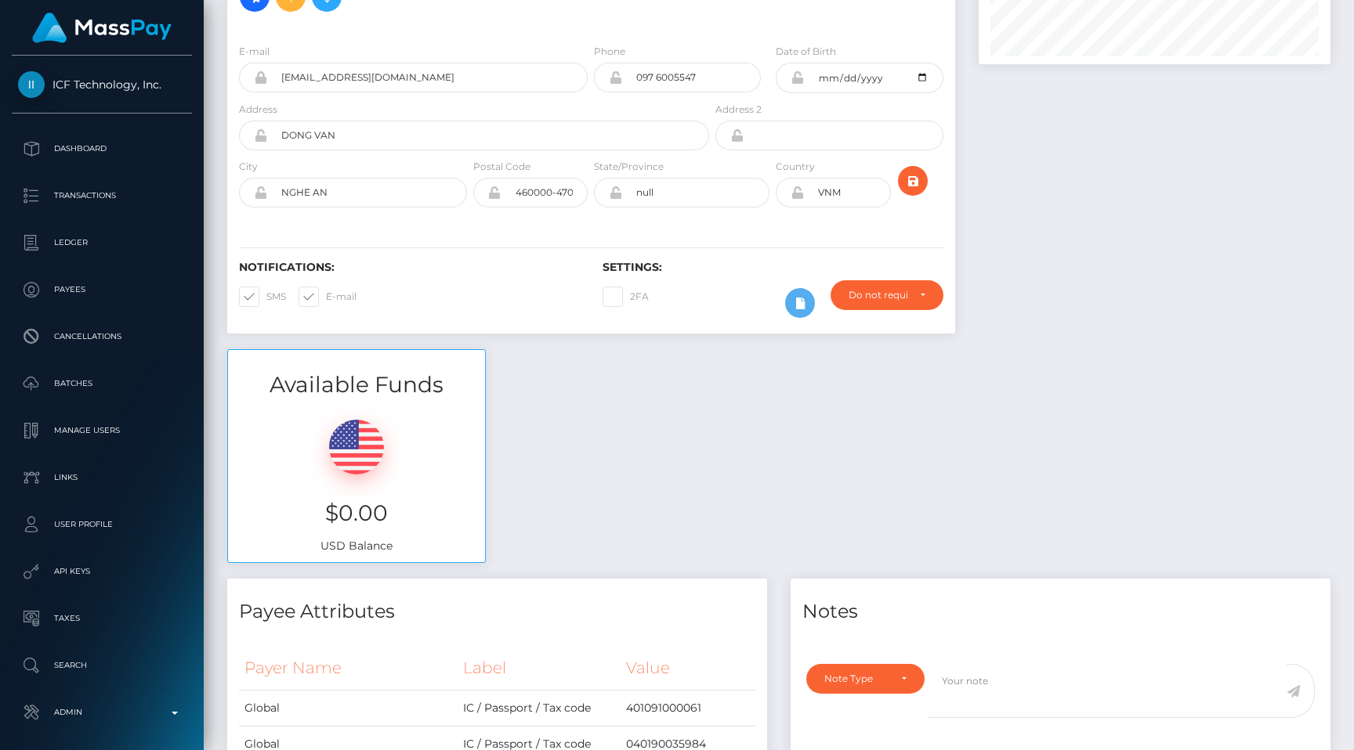
scroll to position [132, 0]
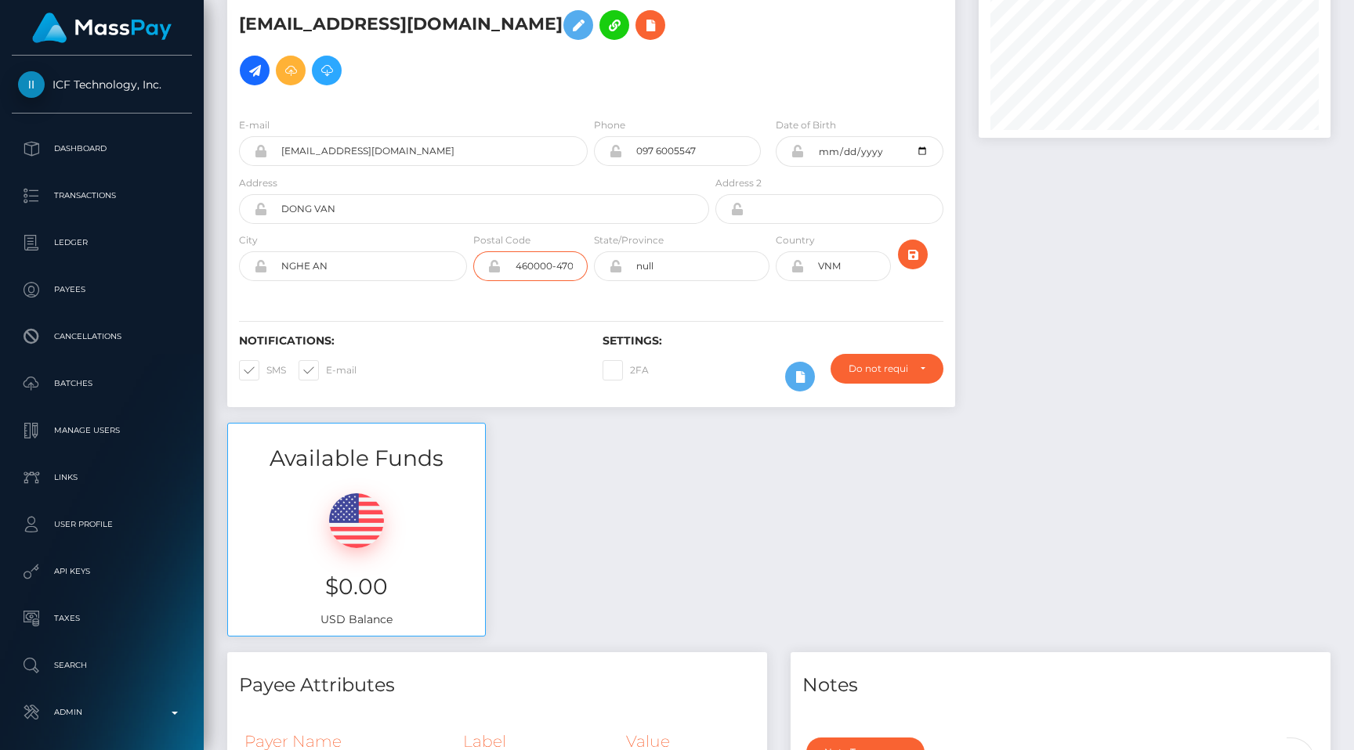
drag, startPoint x: 553, startPoint y: 222, endPoint x: 750, endPoint y: 244, distance: 198.6
click at [750, 244] on div "E-mail [EMAIL_ADDRESS][DOMAIN_NAME] Phone 097 6005547" at bounding box center [591, 201] width 728 height 192
click at [527, 251] on input "460000-470000" at bounding box center [544, 266] width 87 height 30
click at [480, 297] on div "Notifications: SMS E-mail Settings: 2FA" at bounding box center [591, 352] width 728 height 110
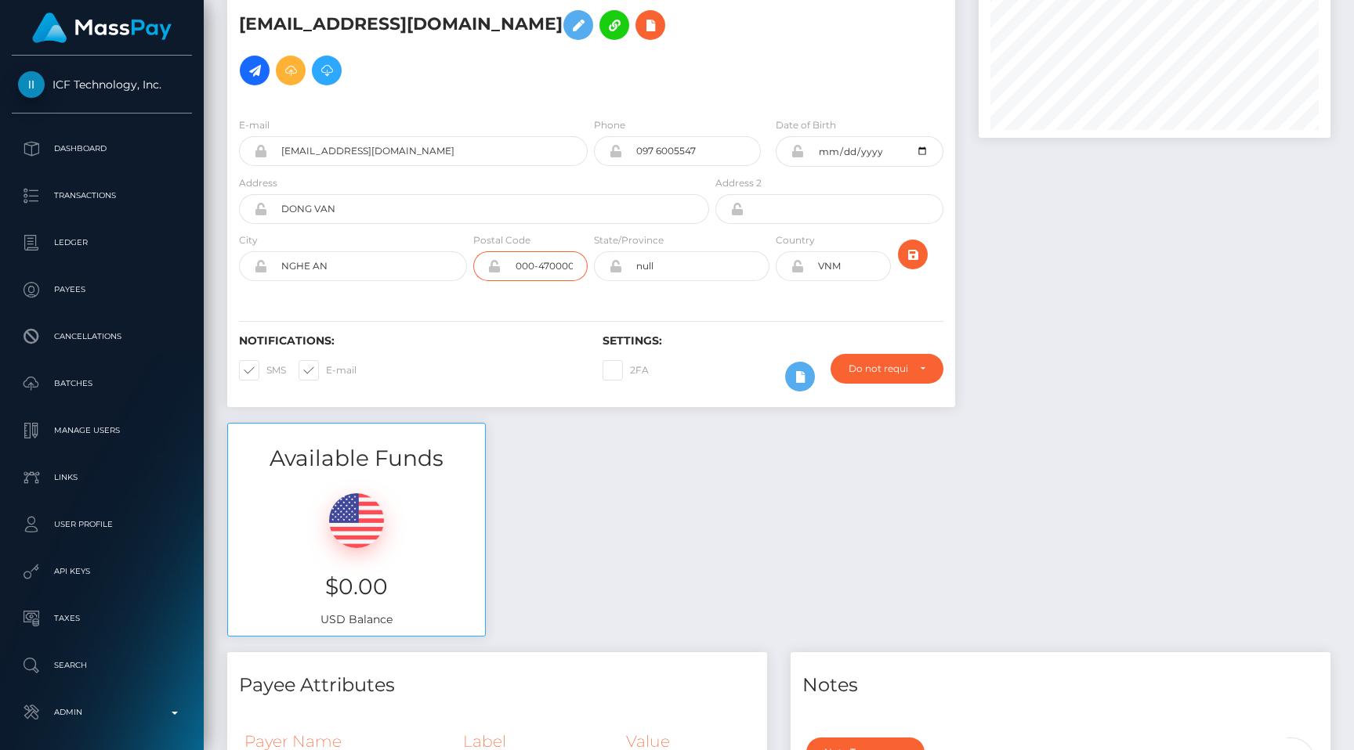
drag, startPoint x: 521, startPoint y: 222, endPoint x: 603, endPoint y: 224, distance: 82.3
click at [603, 232] on div "City NGHE AN Postal Code 460000-470000 State/Province" at bounding box center [591, 260] width 728 height 57
click at [586, 533] on div "Available Funds $0.00 USD Balance" at bounding box center [778, 538] width 1126 height 230
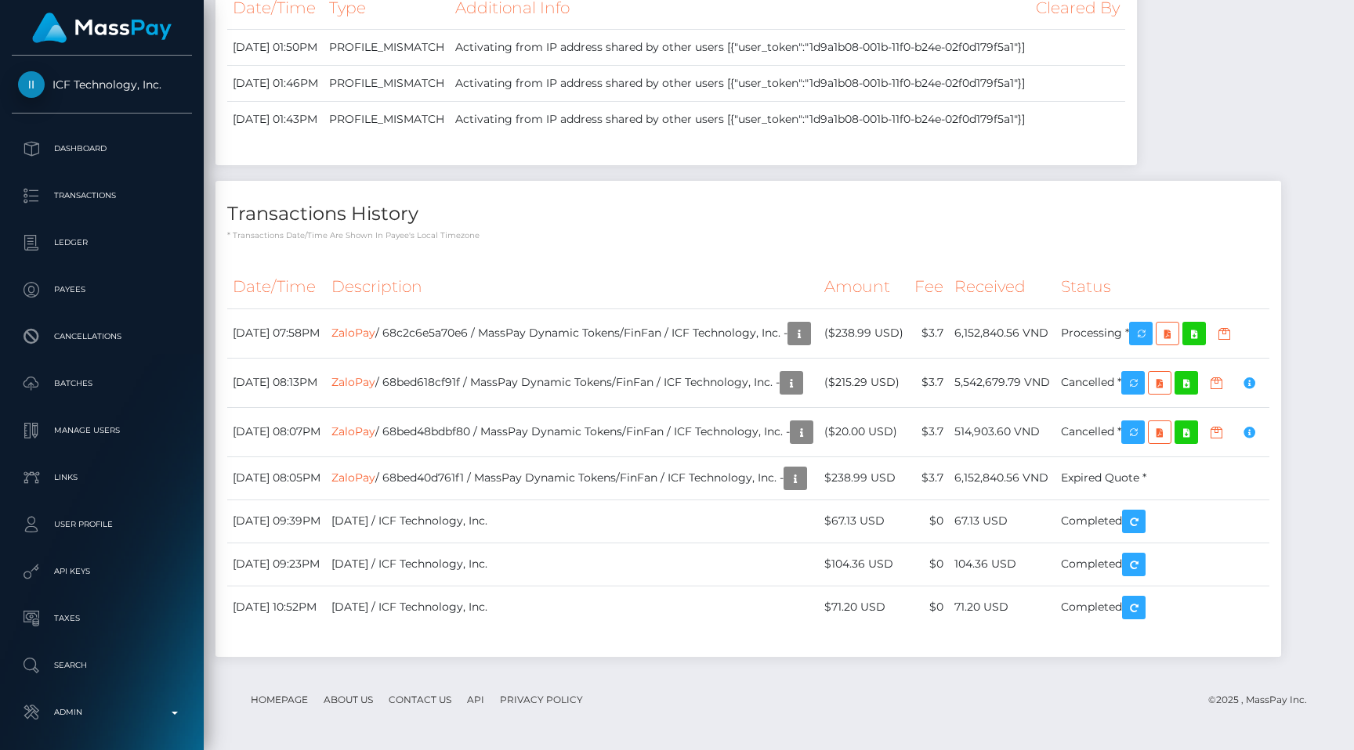
scroll to position [4165, 0]
click at [772, 236] on div "Transactions History * Transactions date/time are shown in payee's local timezo…" at bounding box center [747, 419] width 1065 height 476
